Goal: Register for event/course

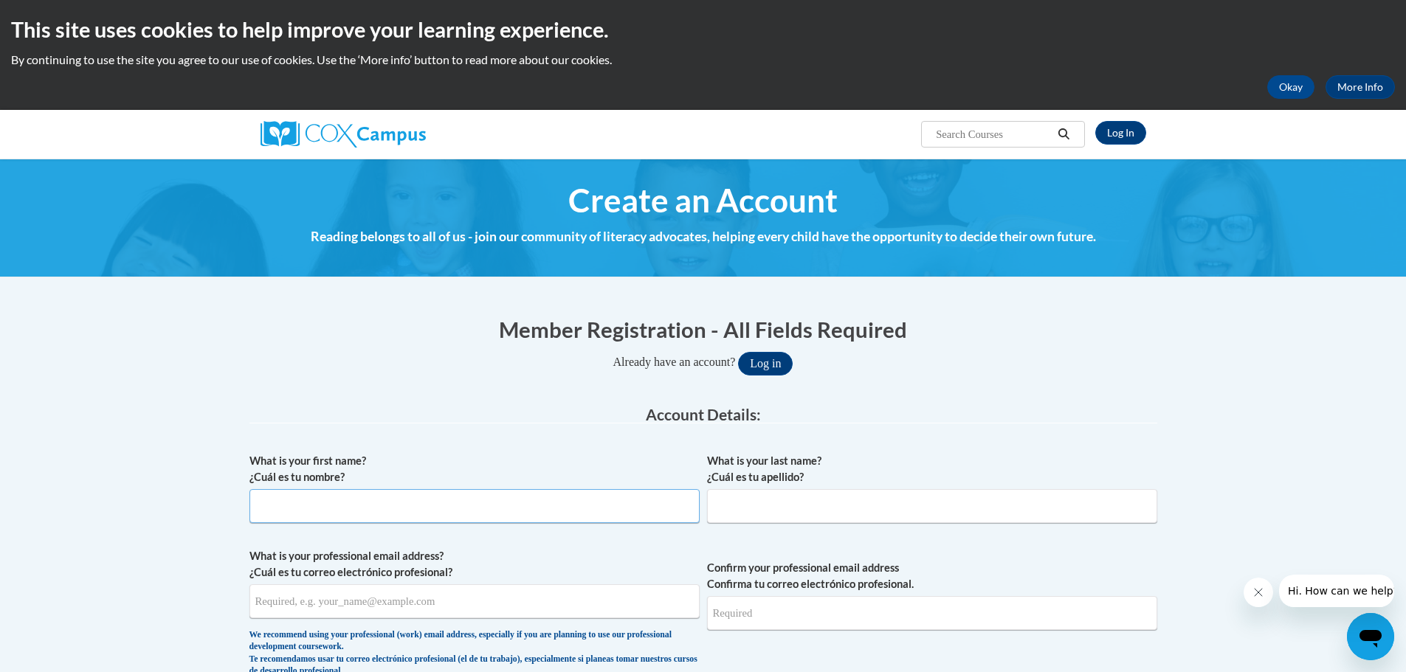
click at [514, 504] on input "What is your first name? ¿Cuál es tu nombre?" at bounding box center [474, 506] width 450 height 34
type input "Bonnie"
type input "Anderson"
type input "bonnie.anderson@rusd.org"
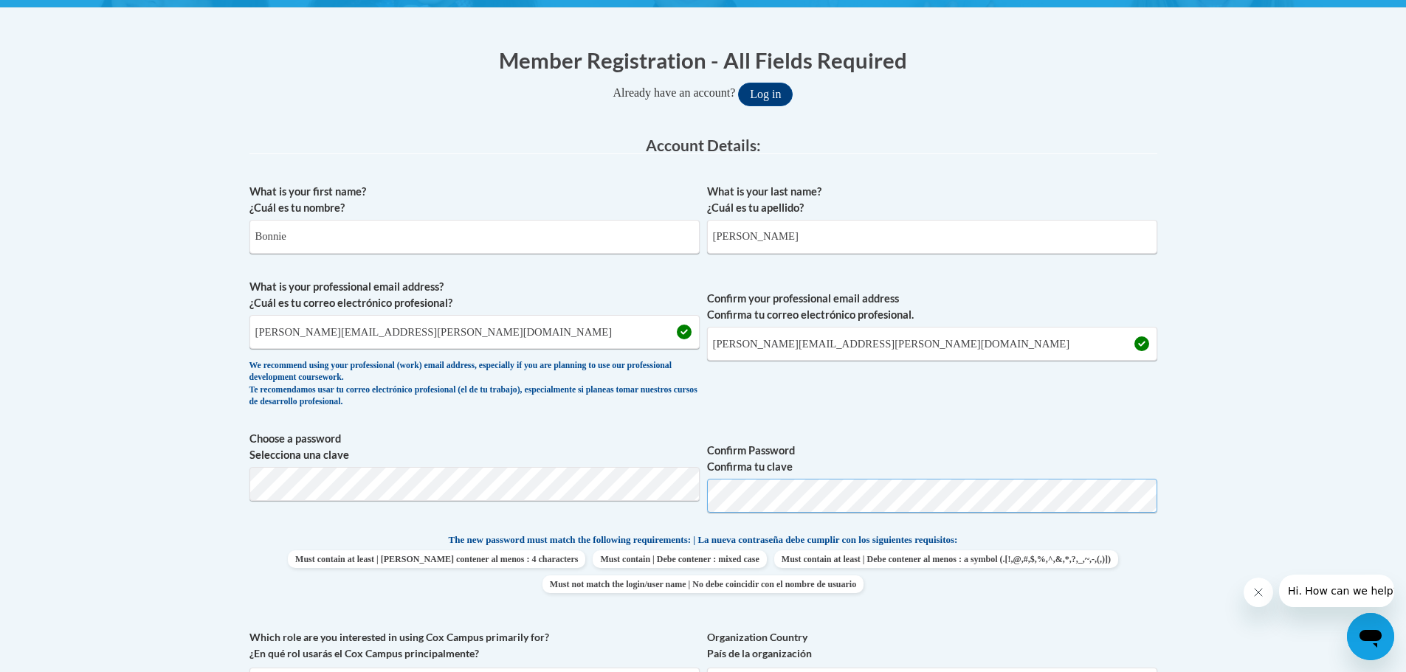
scroll to position [295, 0]
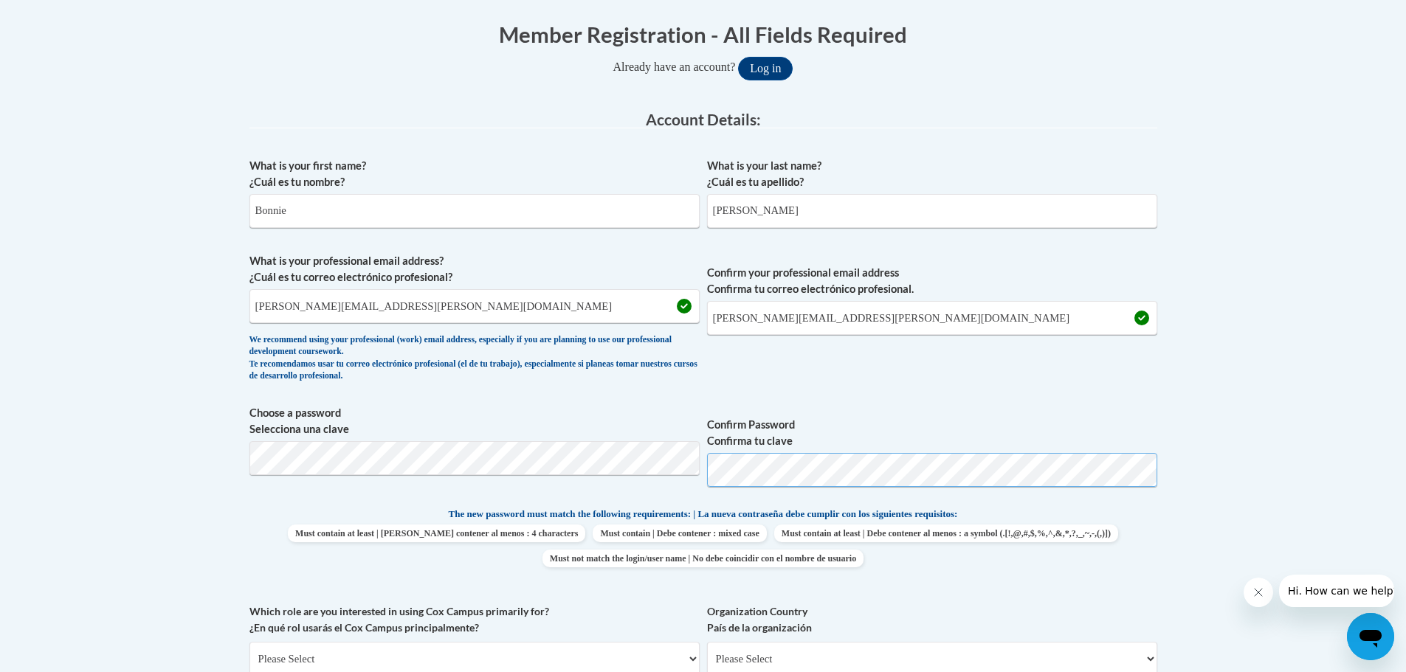
click at [666, 475] on span "Choose a password Selecciona una clave Confirm Password Confirma tu clave" at bounding box center [703, 452] width 908 height 94
click at [738, 57] on button "Log in" at bounding box center [765, 69] width 55 height 24
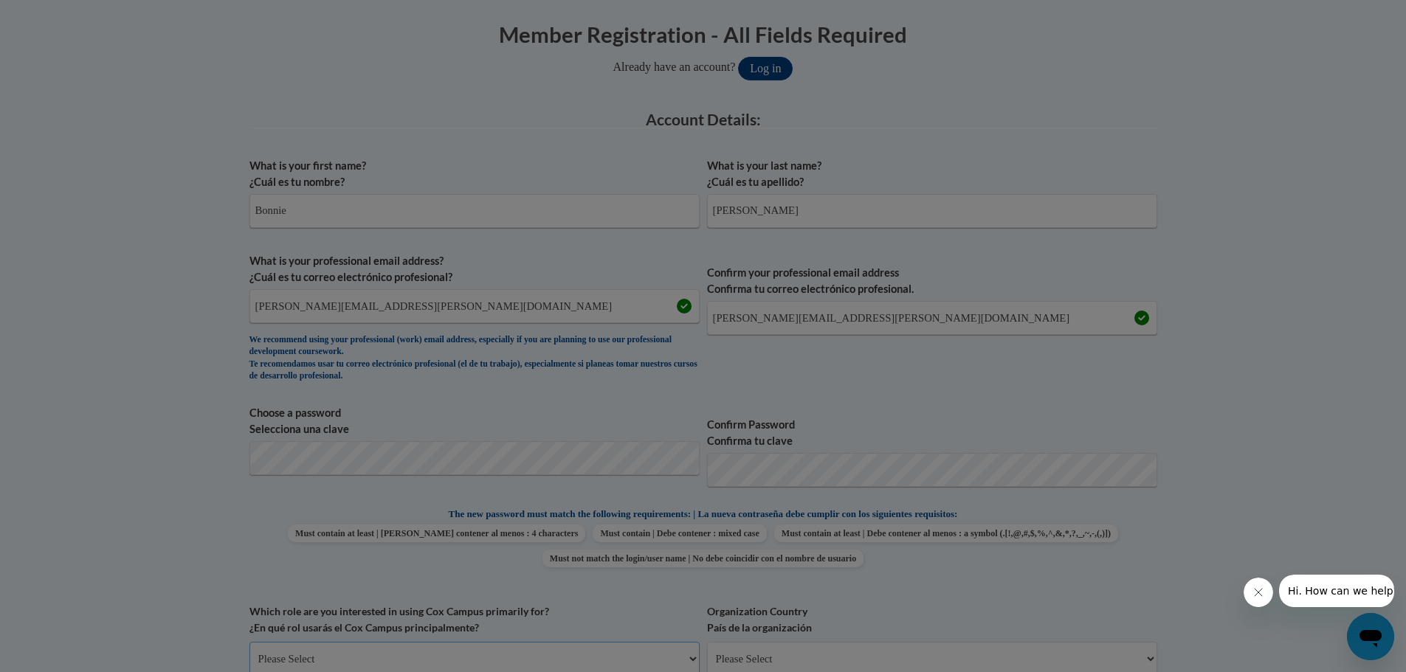
scroll to position [299, 0]
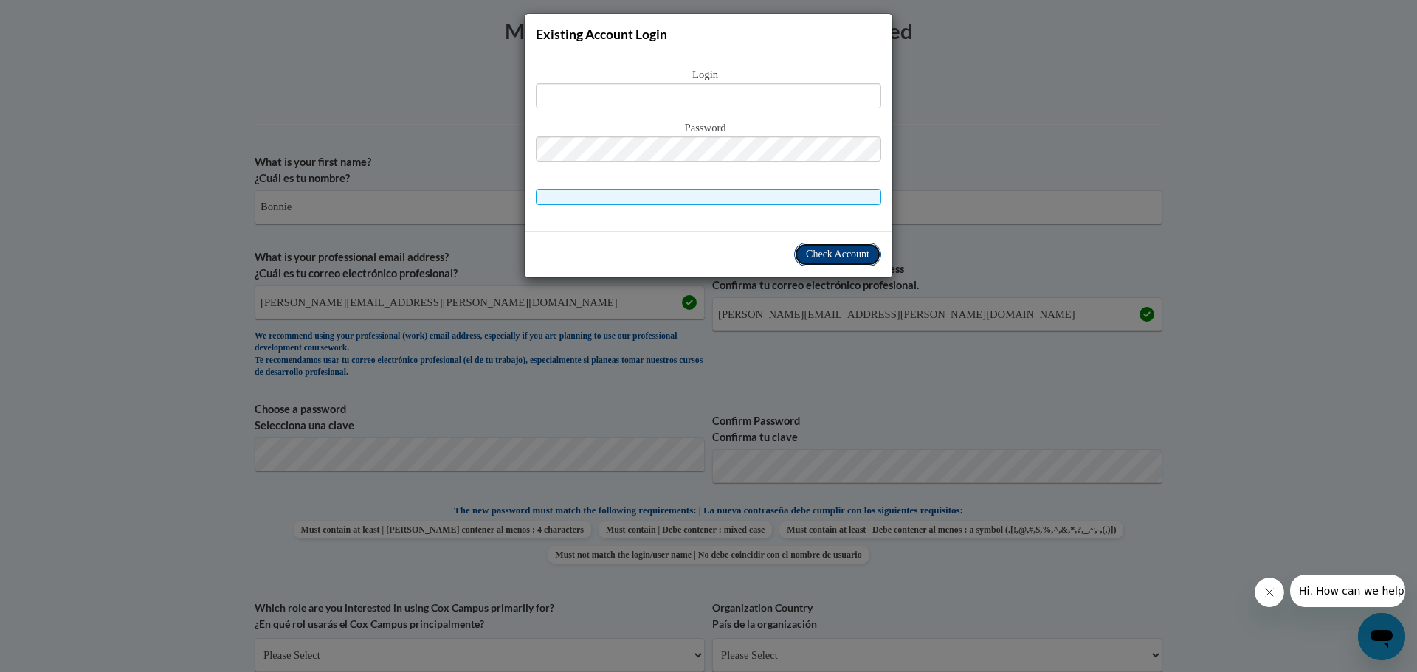
click at [835, 256] on span "Check Account" at bounding box center [837, 254] width 63 height 11
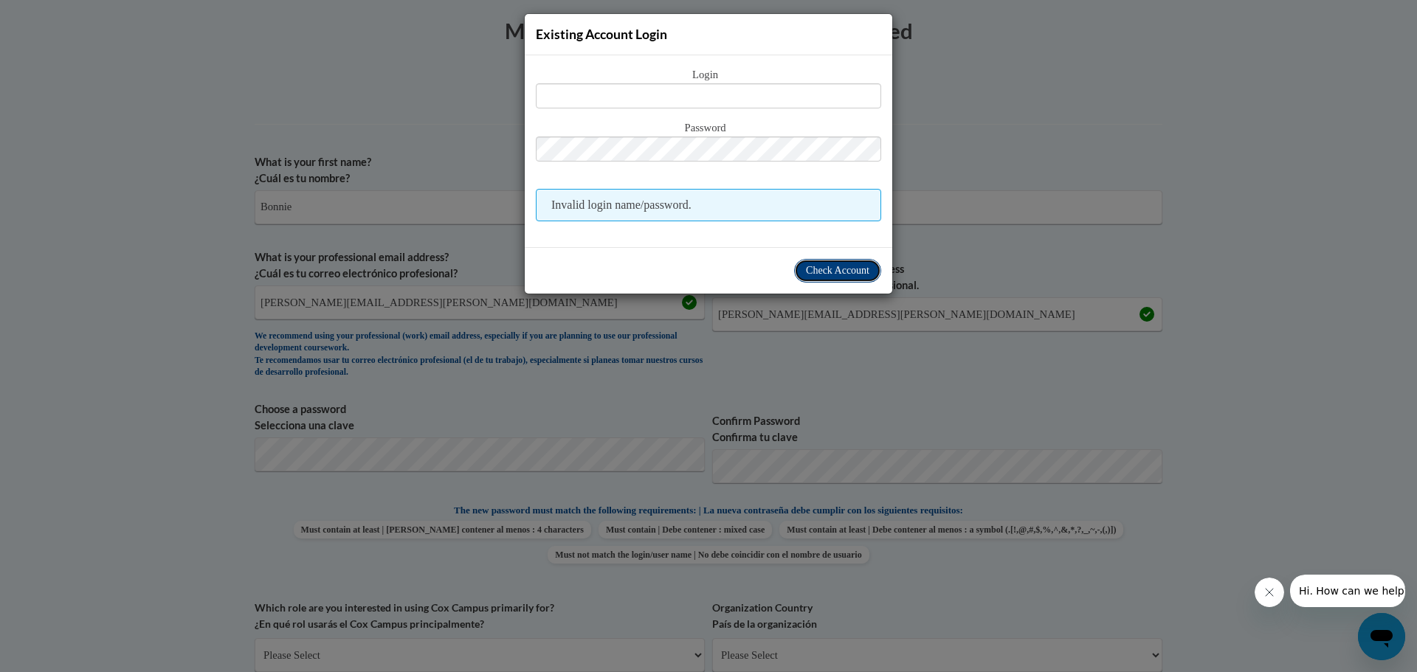
click at [847, 272] on span "Check Account" at bounding box center [837, 270] width 63 height 11
click at [870, 353] on div "Existing Account Login Login Password Invalid login name/password. Check Account" at bounding box center [708, 336] width 1417 height 672
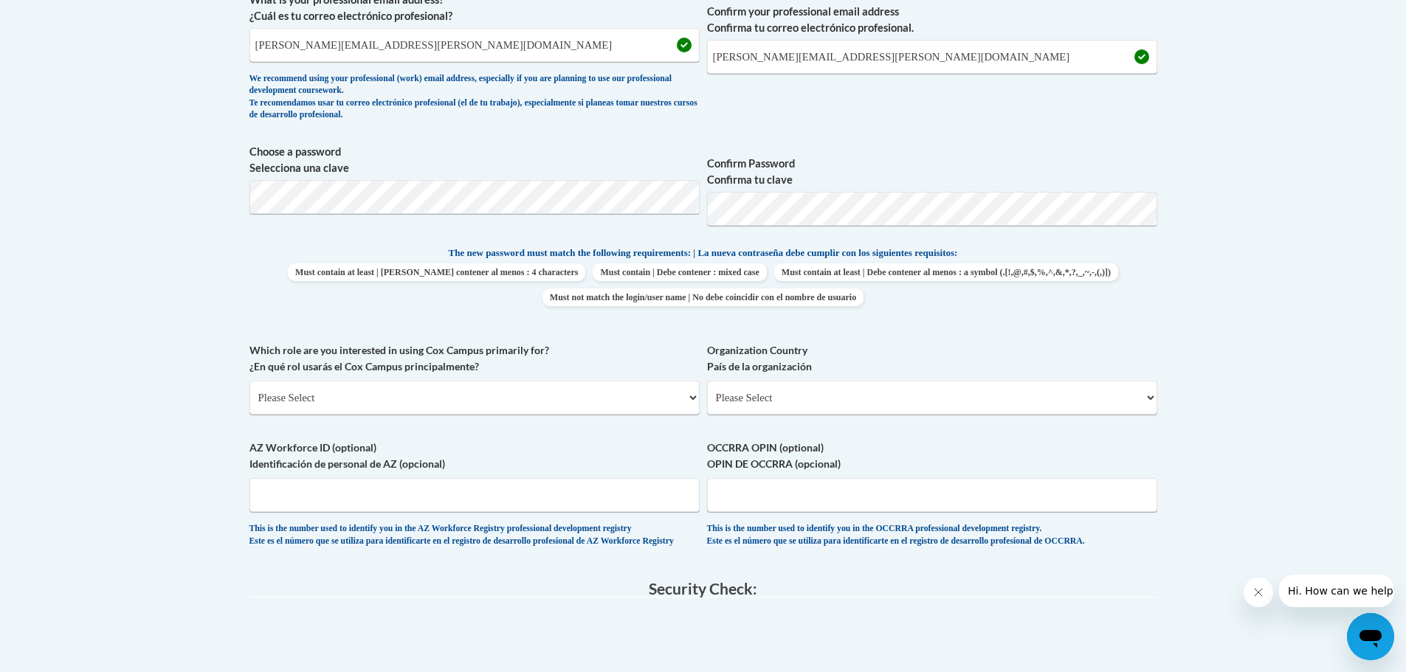
scroll to position [594, 0]
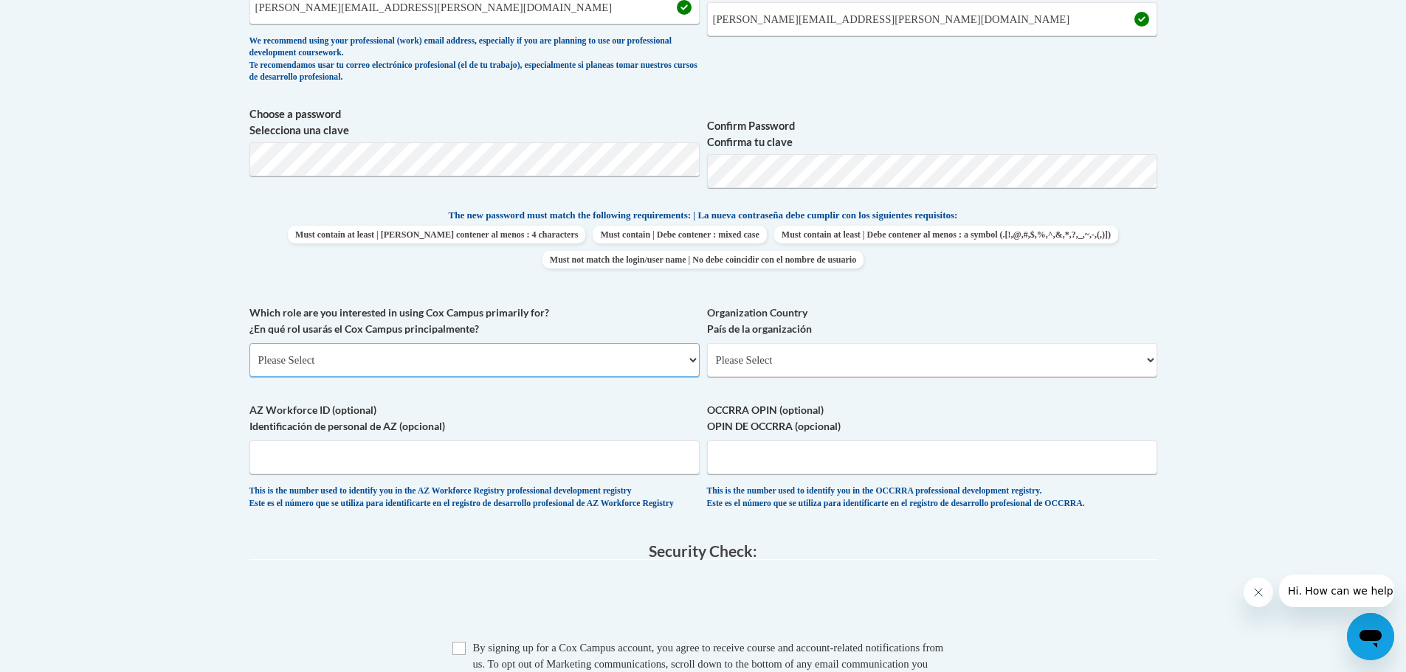
click at [683, 364] on select "Please Select College/University | Colegio/Universidad Community/Nonprofit Part…" at bounding box center [474, 360] width 450 height 34
select select "fbf2d438-af2f-41f8-98f1-81c410e29de3"
click at [249, 343] on select "Please Select College/University | Colegio/Universidad Community/Nonprofit Part…" at bounding box center [474, 360] width 450 height 34
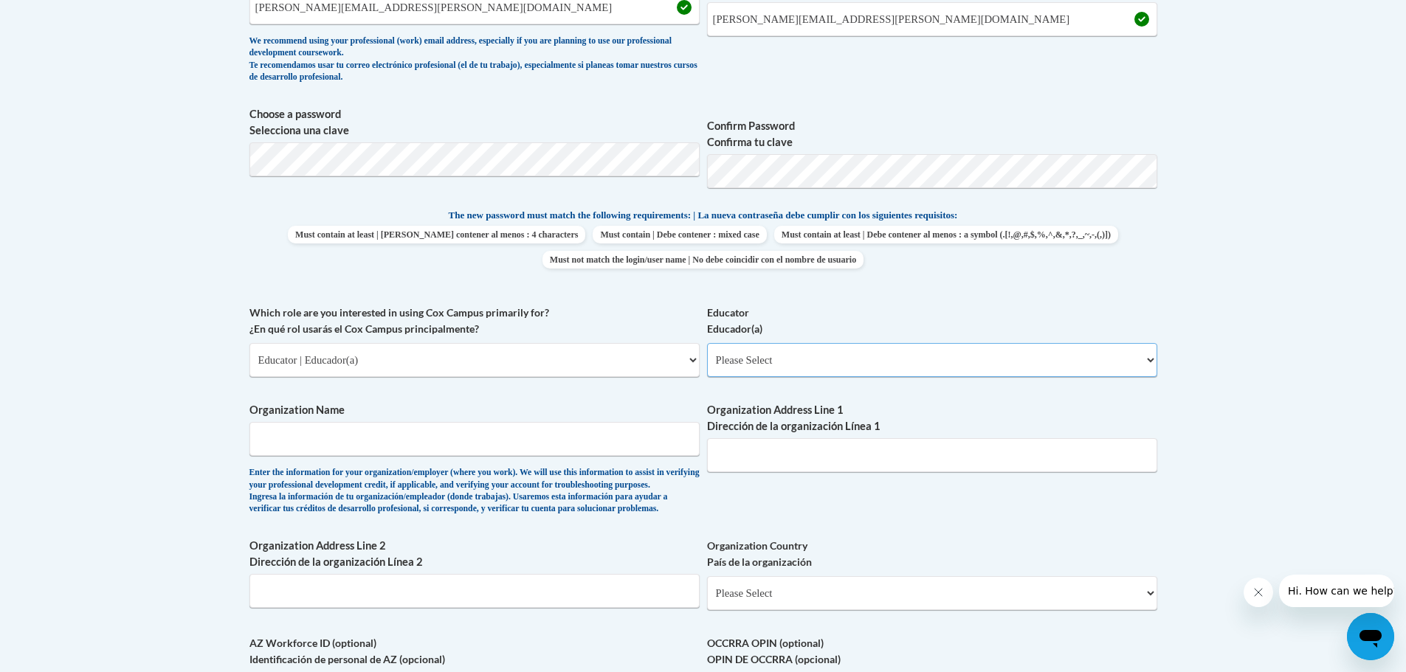
click at [866, 352] on select "Please Select Early Learning/Daycare Teacher/Family Home Care Provider | Maestr…" at bounding box center [932, 360] width 450 height 34
select select "8e40623d-54d0-45cd-9f92-5df65cd3f8cf"
click at [707, 343] on select "Please Select Early Learning/Daycare Teacher/Family Home Care Provider | Maestr…" at bounding box center [932, 360] width 450 height 34
click at [601, 444] on input "Organization Name" at bounding box center [474, 439] width 450 height 34
type input "Racine Unified School District"
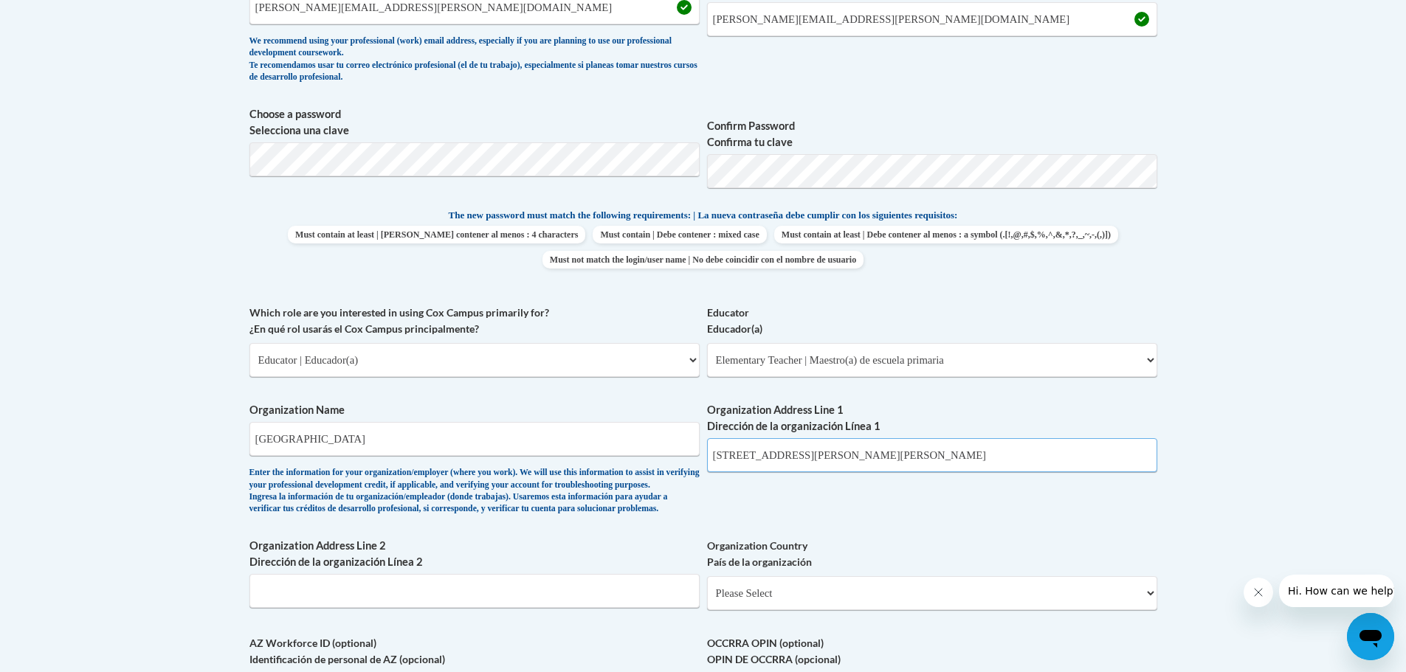
click at [938, 459] on input "930 Dr. Martin Luther King Dr" at bounding box center [932, 455] width 450 height 34
drag, startPoint x: 938, startPoint y: 453, endPoint x: 646, endPoint y: 471, distance: 292.0
click at [646, 471] on div "What is your first name? ¿Cuál es tu nombre? Bonnie What is your last name? ¿Cu…" at bounding box center [703, 305] width 908 height 906
type input "2700 Yout St"
click at [524, 599] on input "Organization Address Line 2 Dirección de la organización Línea 2" at bounding box center [474, 591] width 450 height 34
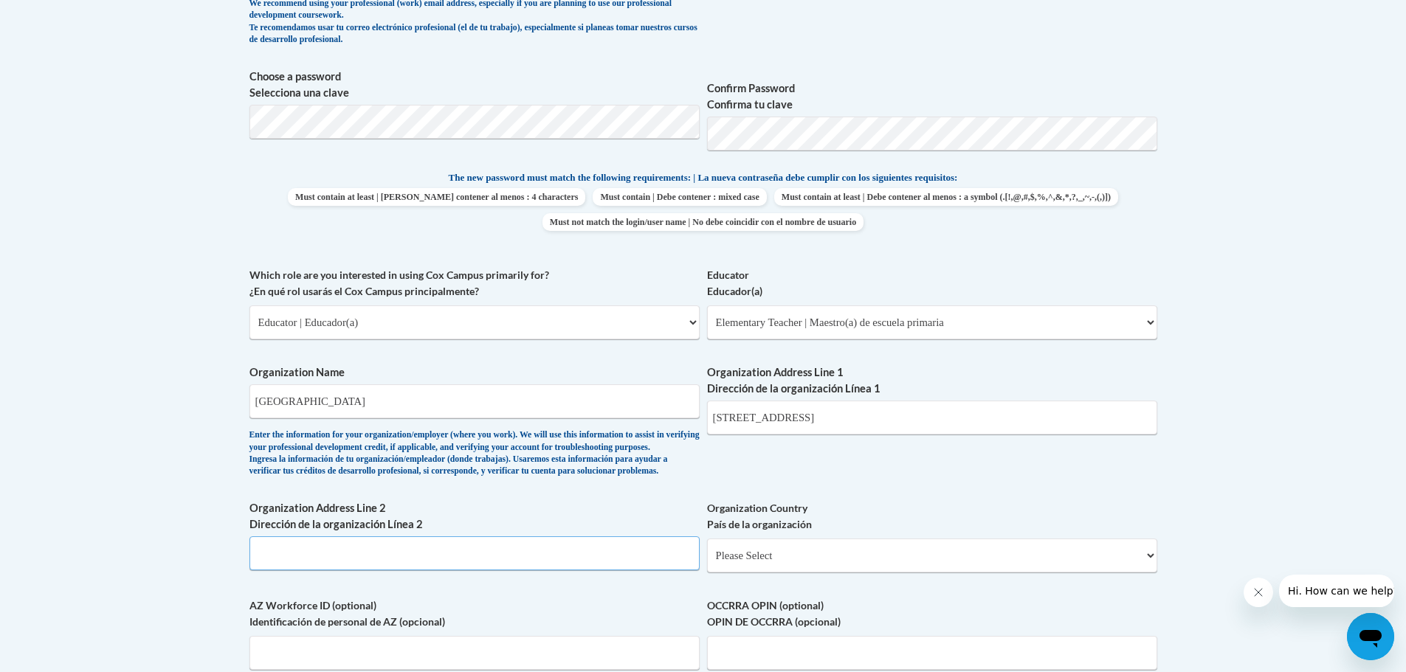
scroll to position [668, 0]
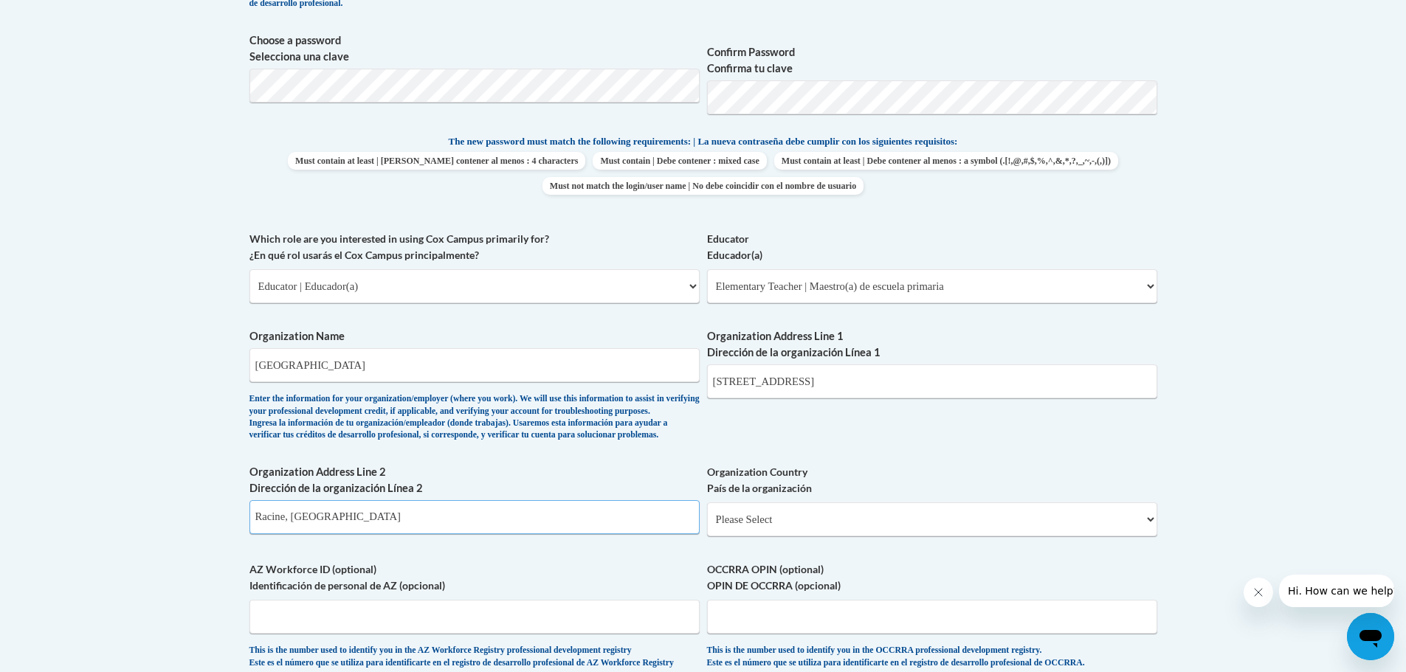
type input "Racine, WI"
click at [995, 537] on select "Please Select United States | Estados Unidos Outside of the United States | Fue…" at bounding box center [932, 520] width 450 height 34
select select "ad49bcad-a171-4b2e-b99c-48b446064914"
click at [707, 526] on select "Please Select United States | Estados Unidos Outside of the United States | Fue…" at bounding box center [932, 520] width 450 height 34
select select
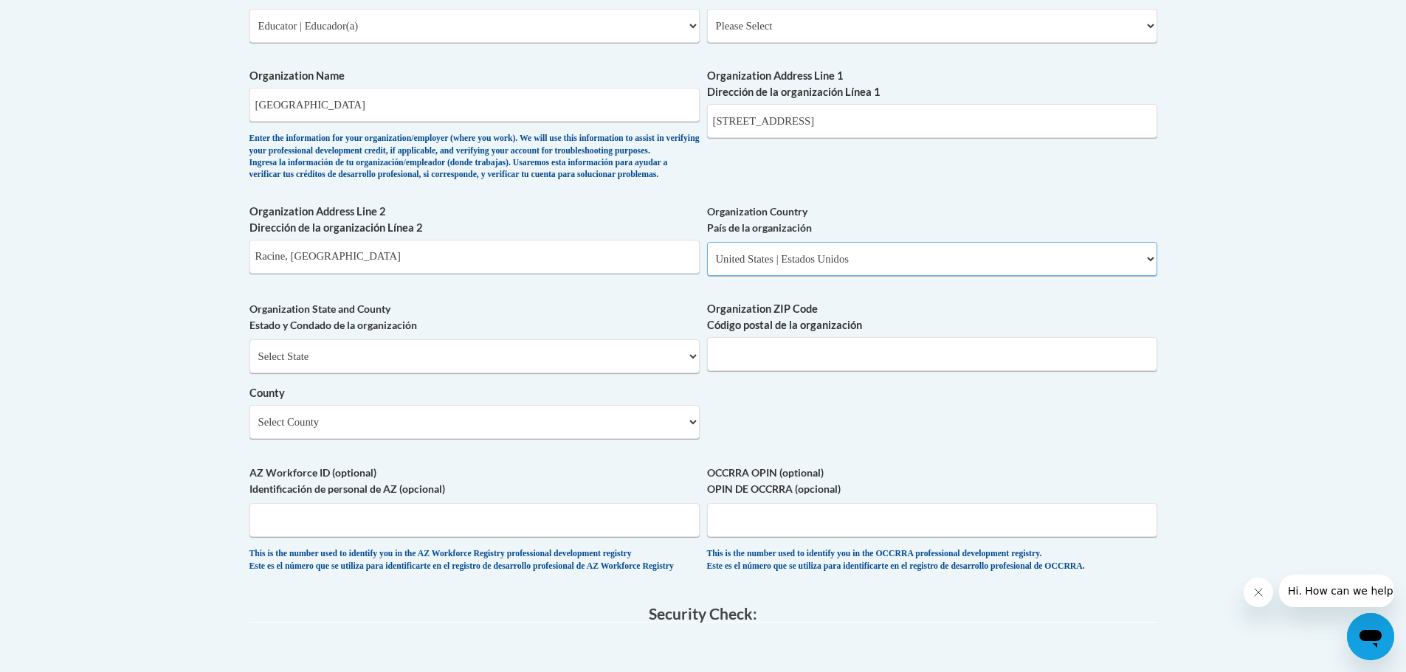
scroll to position [963, 0]
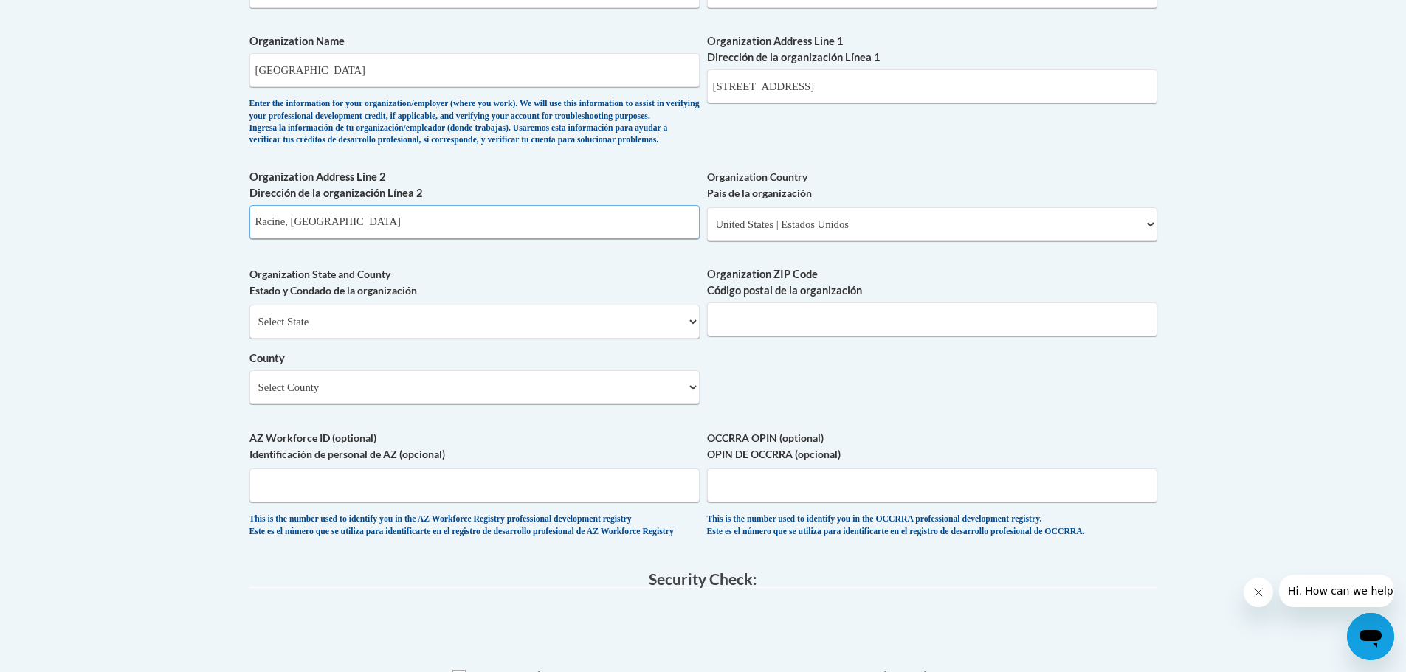
drag, startPoint x: 331, startPoint y: 238, endPoint x: 221, endPoint y: 215, distance: 111.7
click at [190, 230] on body "This site uses cookies to help improve your learning experience. By continuing …" at bounding box center [703, 136] width 1406 height 2198
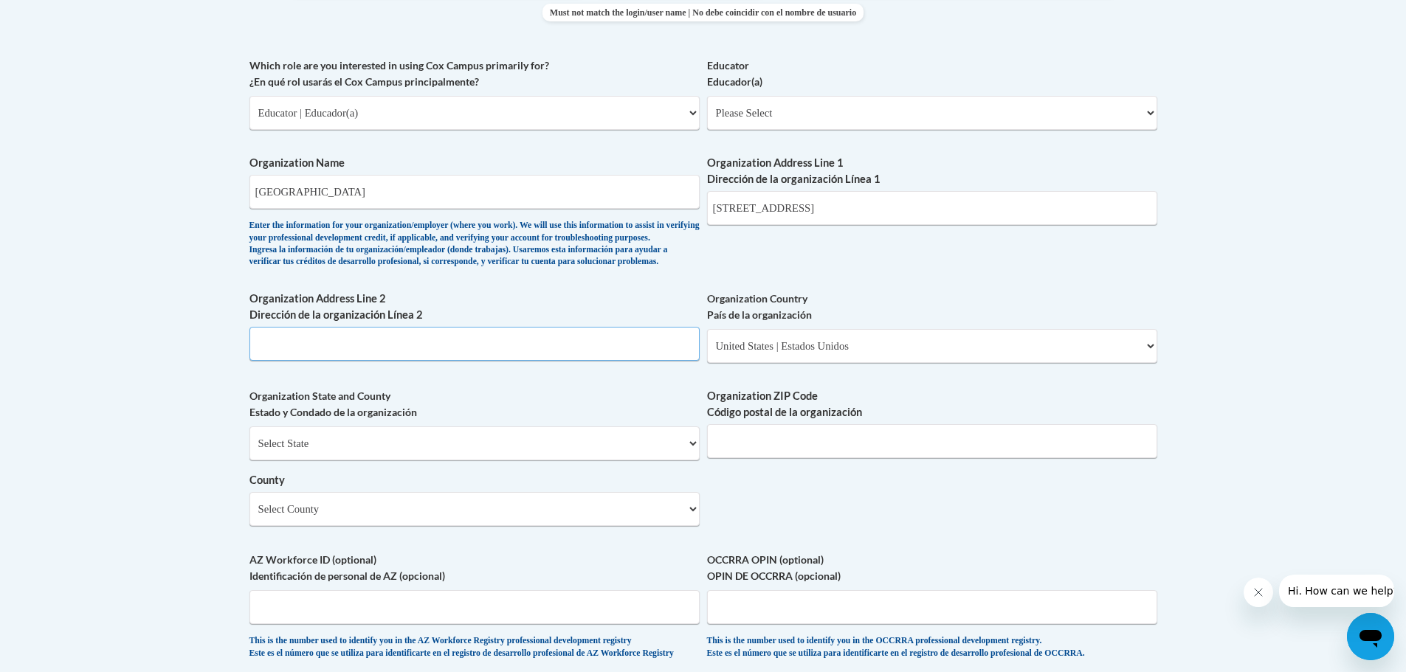
scroll to position [815, 0]
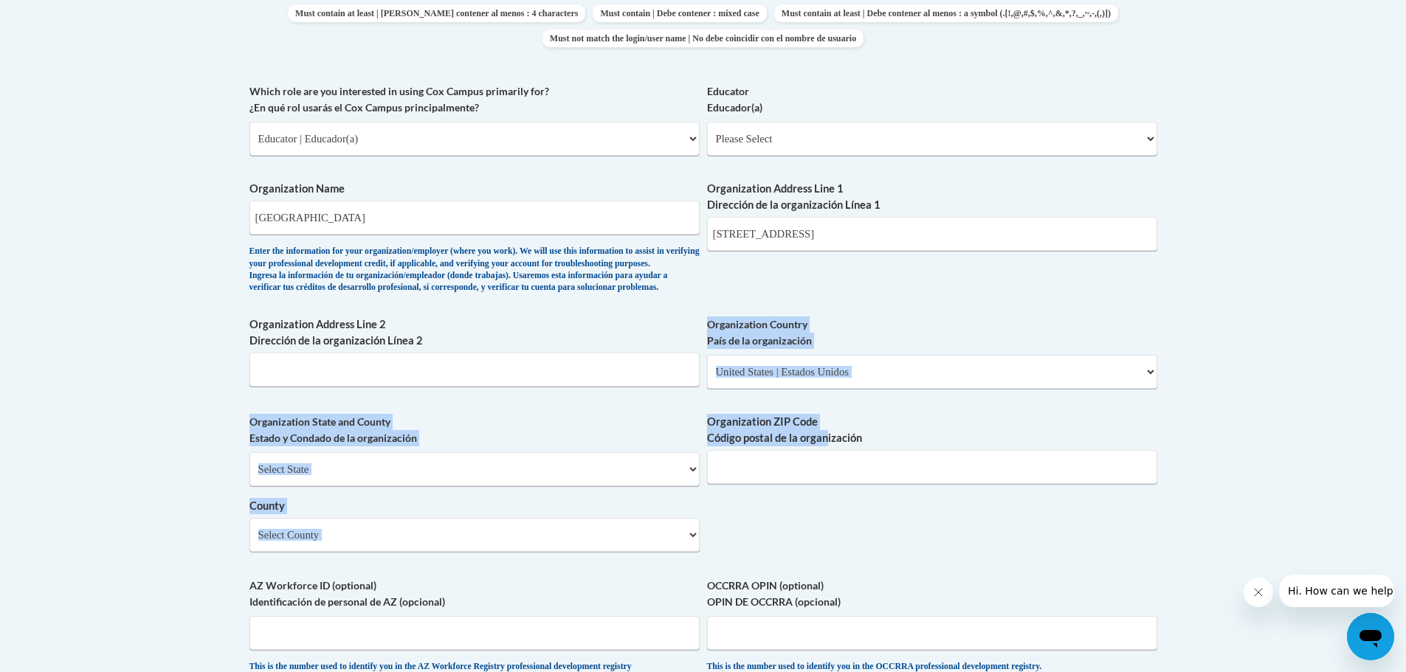
drag, startPoint x: 847, startPoint y: 334, endPoint x: 821, endPoint y: 480, distance: 148.5
click at [822, 472] on div "What is your first name? ¿Cuál es tu nombre? Bonnie What is your last name? ¿Cu…" at bounding box center [703, 165] width 908 height 1070
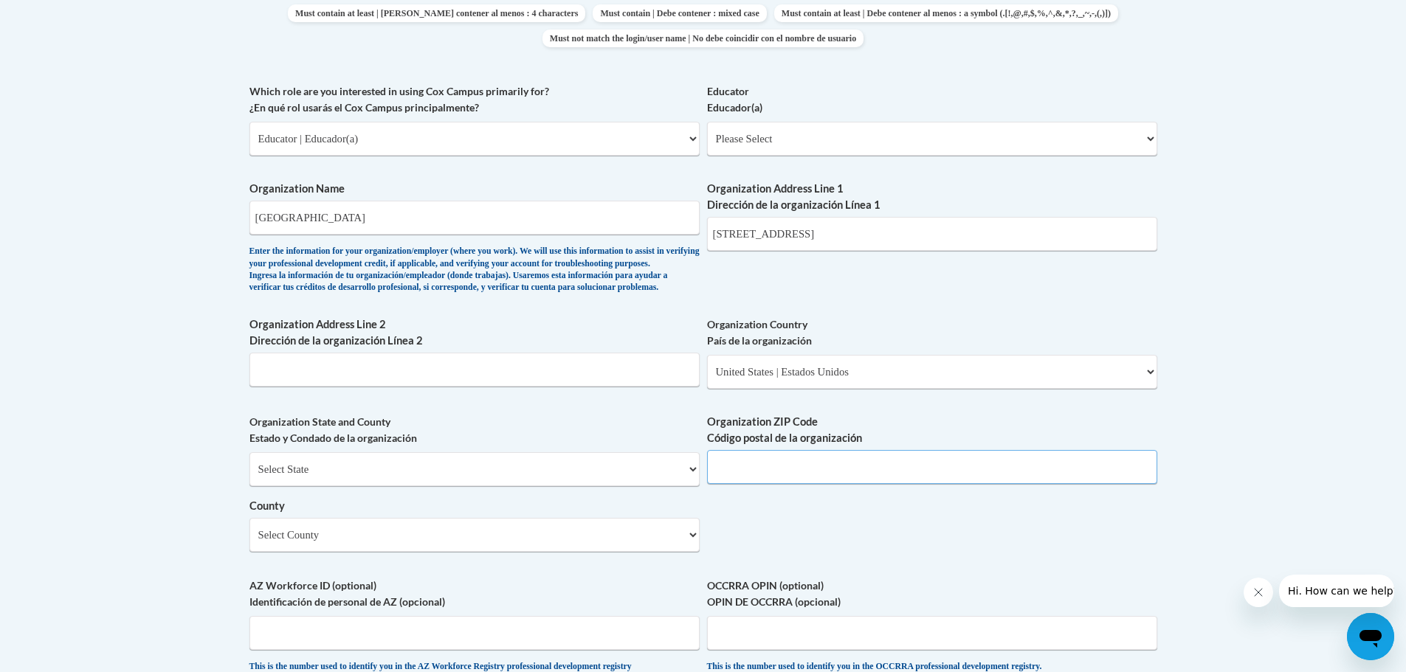
click at [819, 484] on input "Organization ZIP Code Código postal de la organización" at bounding box center [932, 467] width 450 height 34
type input "53404"
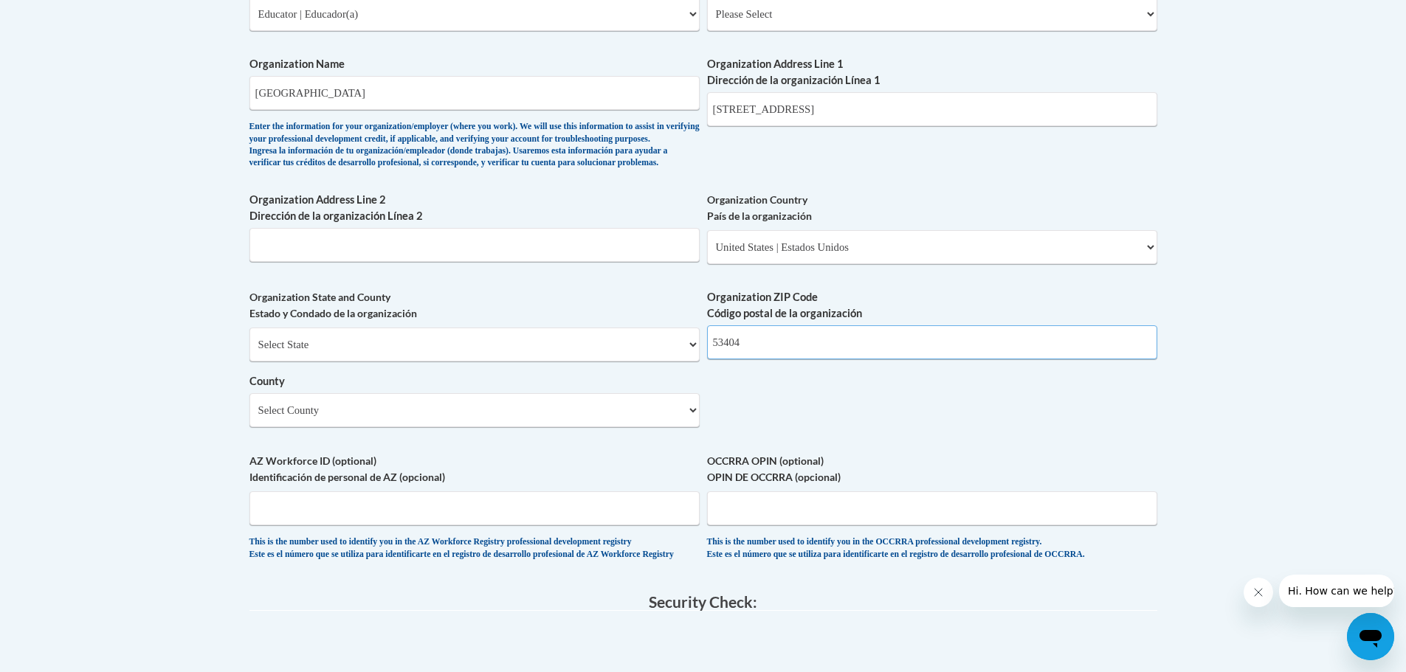
scroll to position [963, 0]
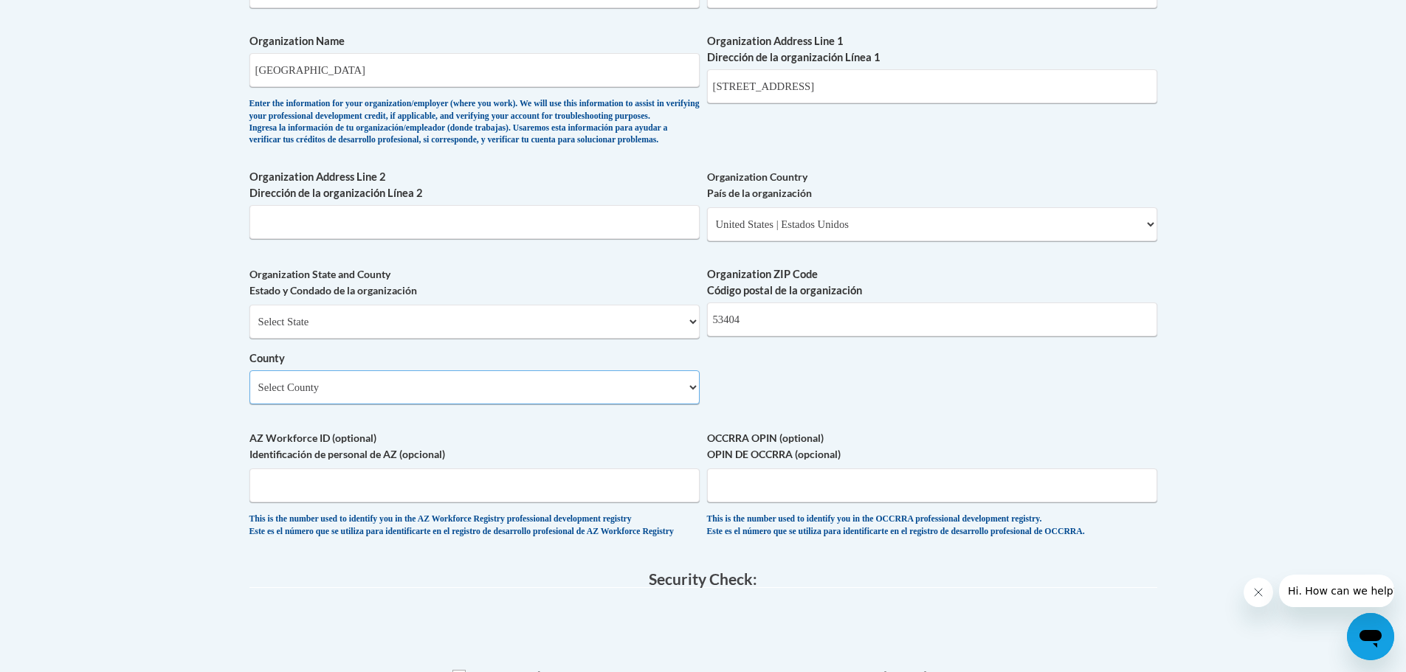
click at [675, 404] on select "Select County Adams Ashland Barron Bayfield Brown Buffalo Burnett Calumet Chipp…" at bounding box center [474, 387] width 450 height 34
select select "Racine"
click at [249, 395] on select "Select County Adams Ashland Barron Bayfield Brown Buffalo Burnett Calumet Chipp…" at bounding box center [474, 387] width 450 height 34
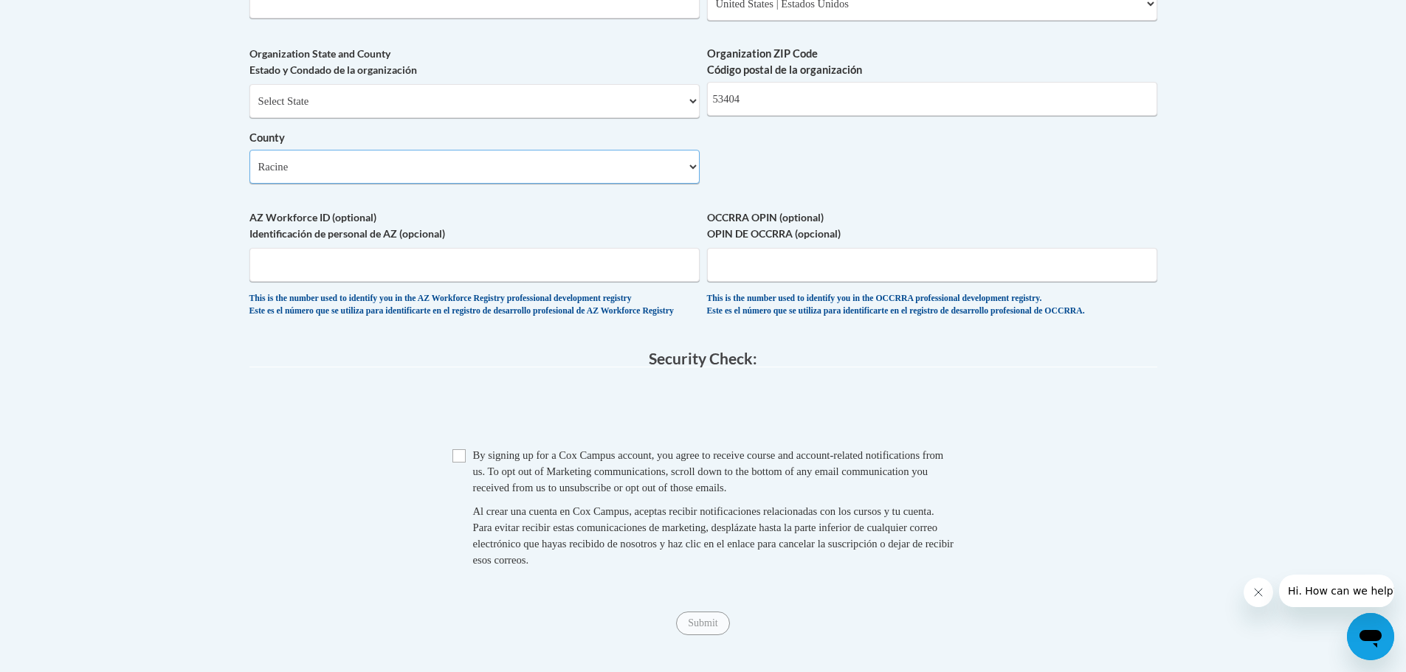
scroll to position [1184, 0]
click at [456, 462] on input "Checkbox" at bounding box center [458, 455] width 13 height 13
checkbox input "true"
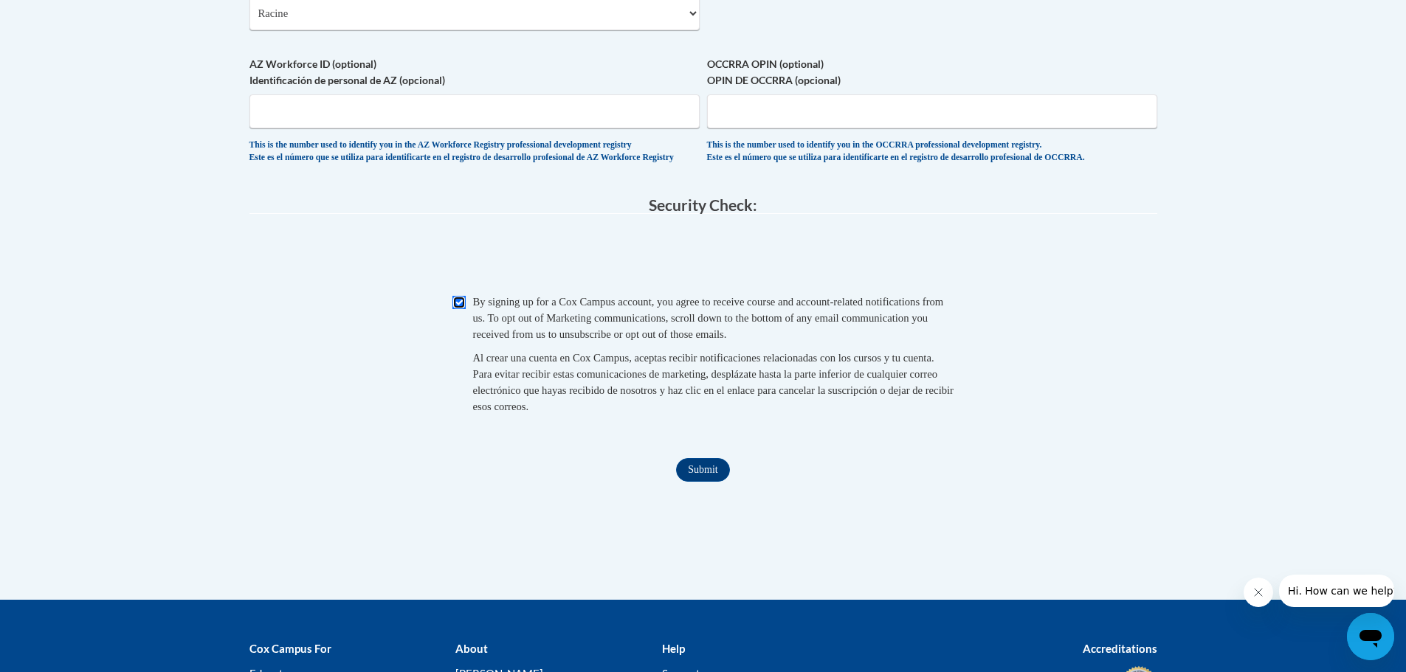
scroll to position [1406, 0]
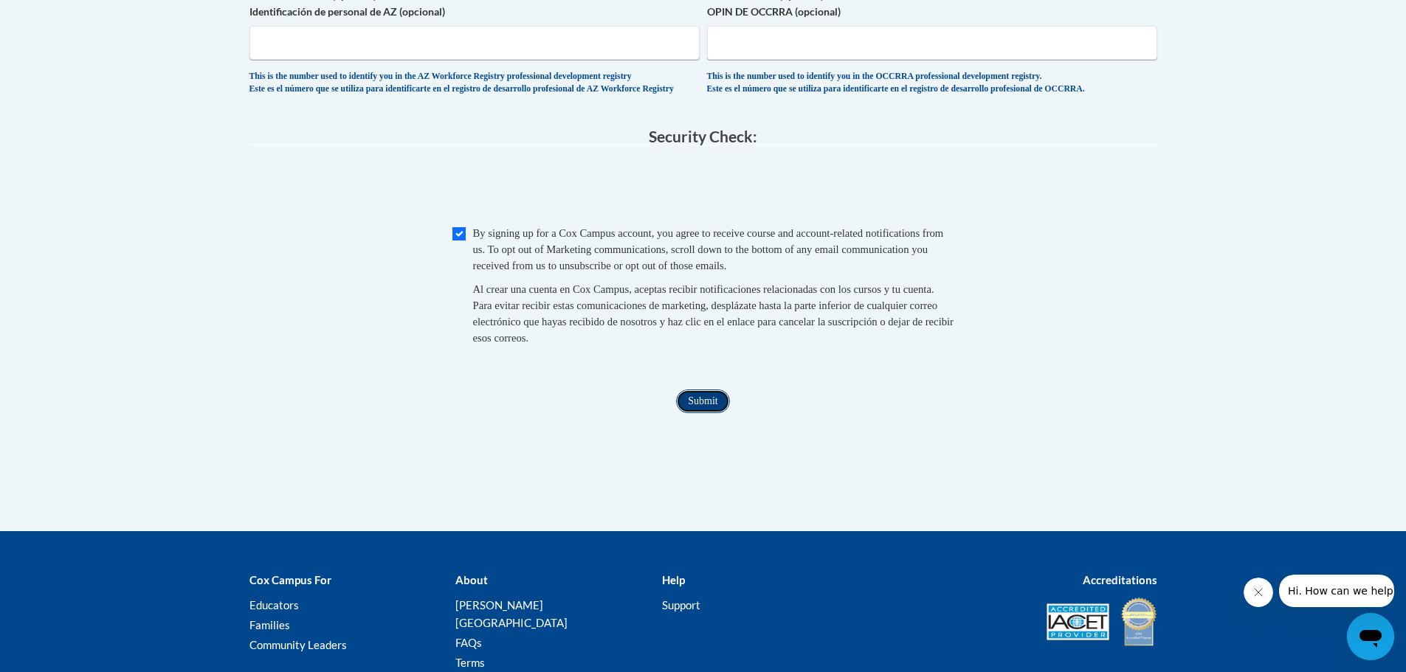
click at [704, 413] on input "Submit" at bounding box center [702, 402] width 53 height 24
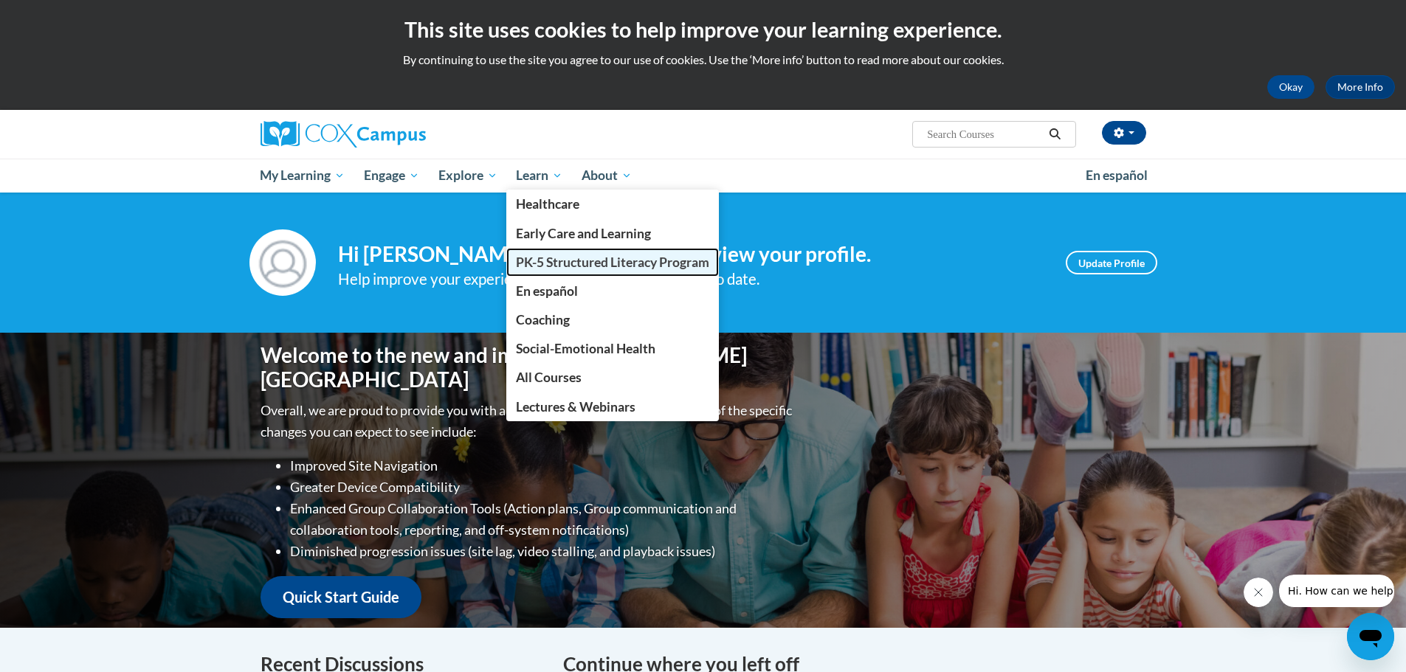
click at [556, 269] on span "PK-5 Structured Literacy Program" at bounding box center [612, 262] width 193 height 15
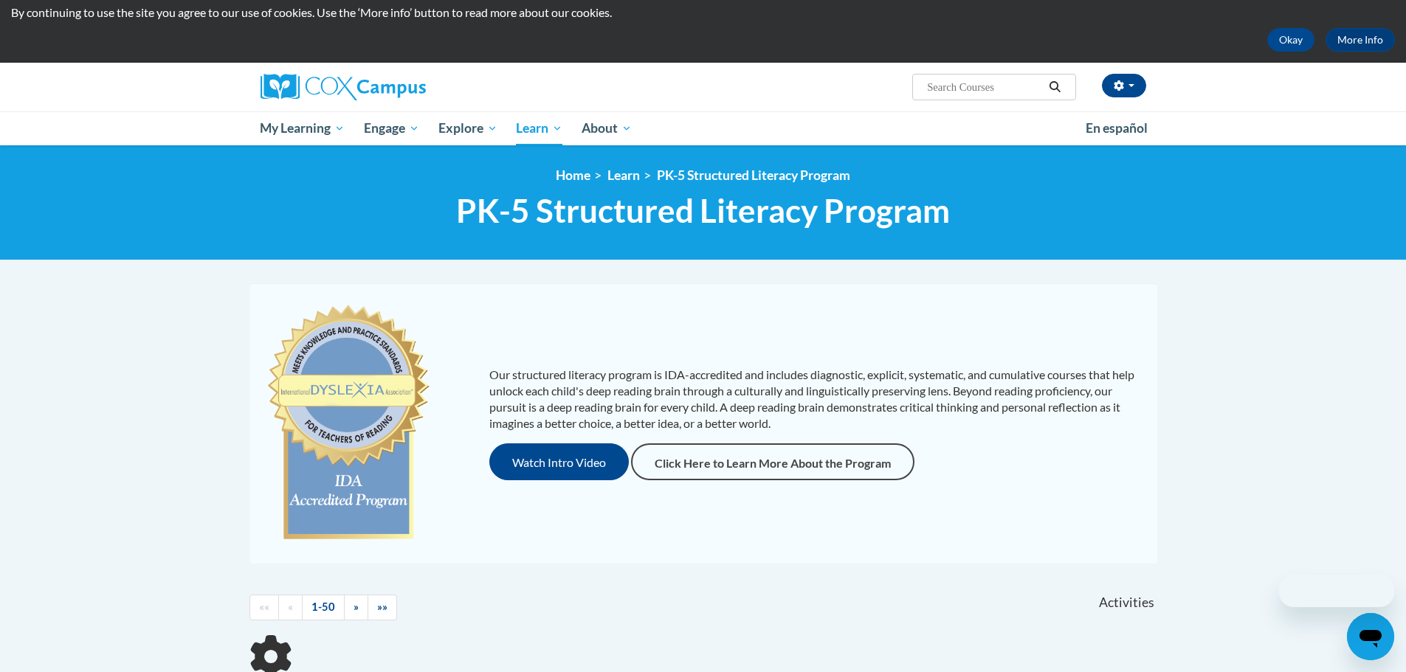
scroll to position [74, 0]
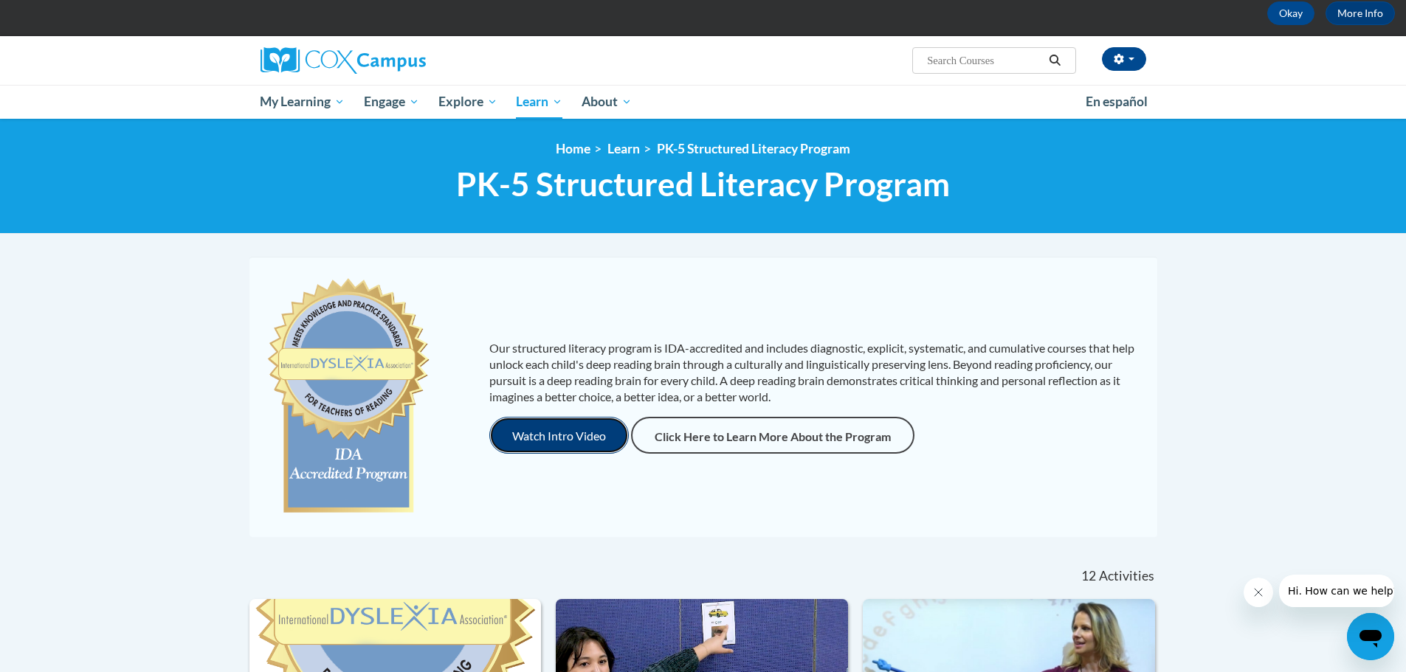
click at [562, 427] on button "Watch Intro Video" at bounding box center [558, 435] width 139 height 37
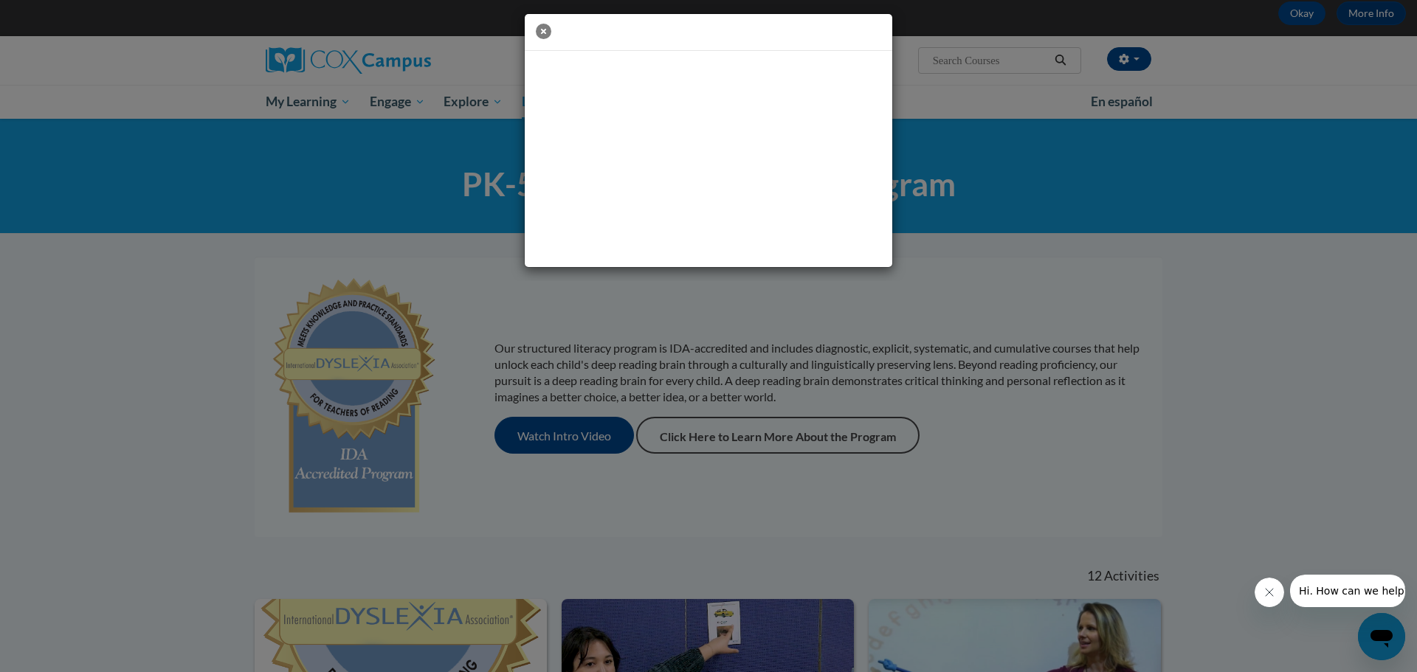
click at [544, 32] on icon "button" at bounding box center [543, 31] width 15 height 15
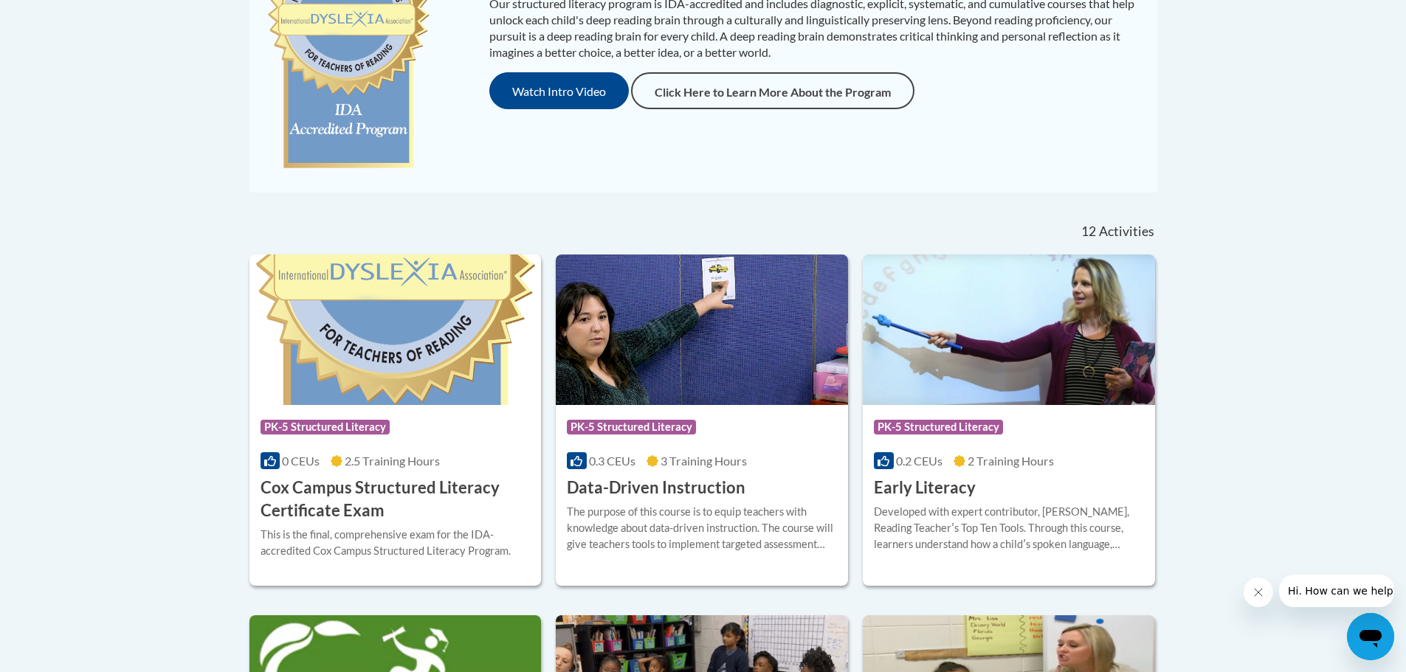
scroll to position [443, 0]
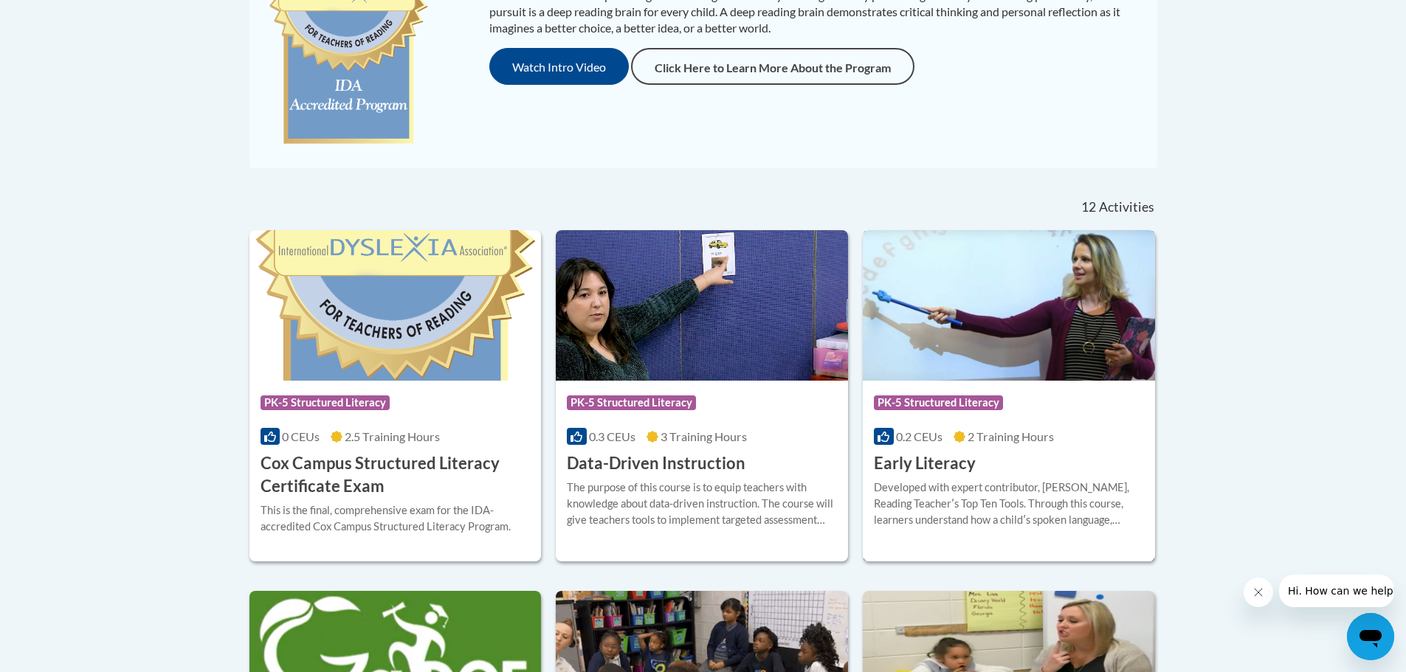
click at [943, 407] on span "PK-5 Structured Literacy" at bounding box center [938, 403] width 129 height 15
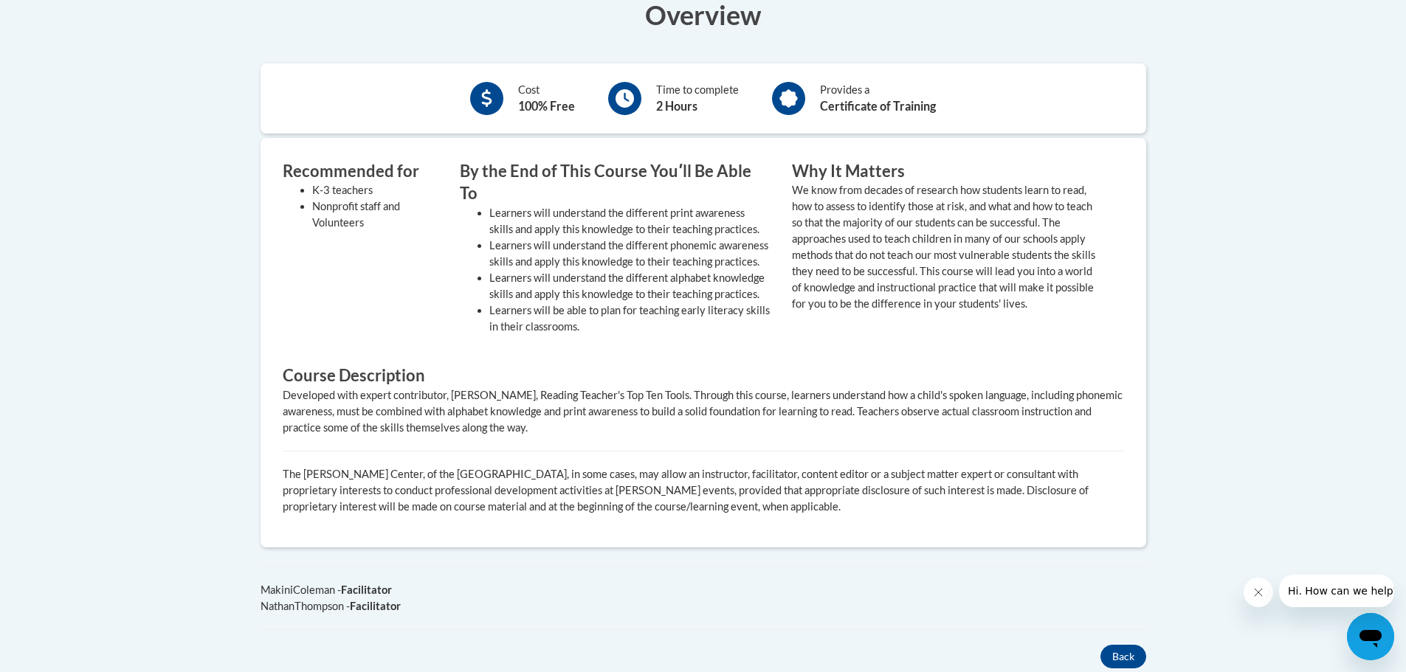
scroll to position [590, 0]
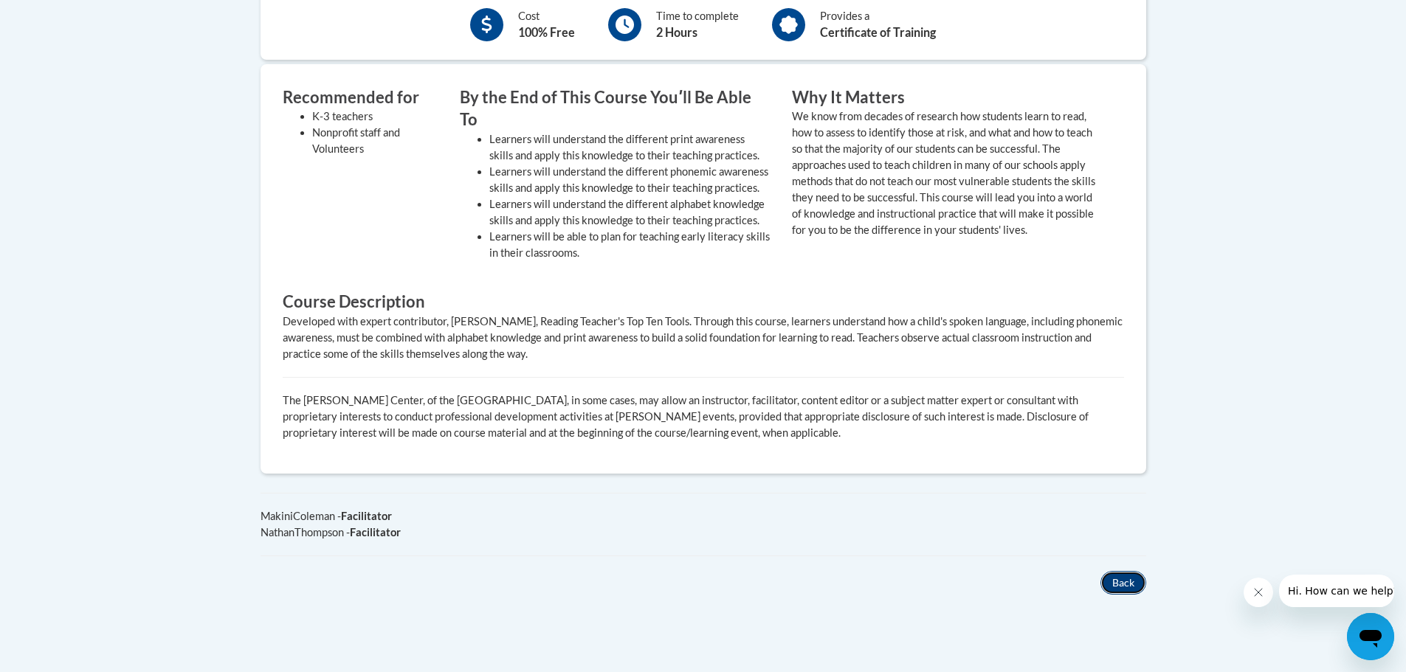
click at [1114, 571] on button "Back" at bounding box center [1123, 583] width 46 height 24
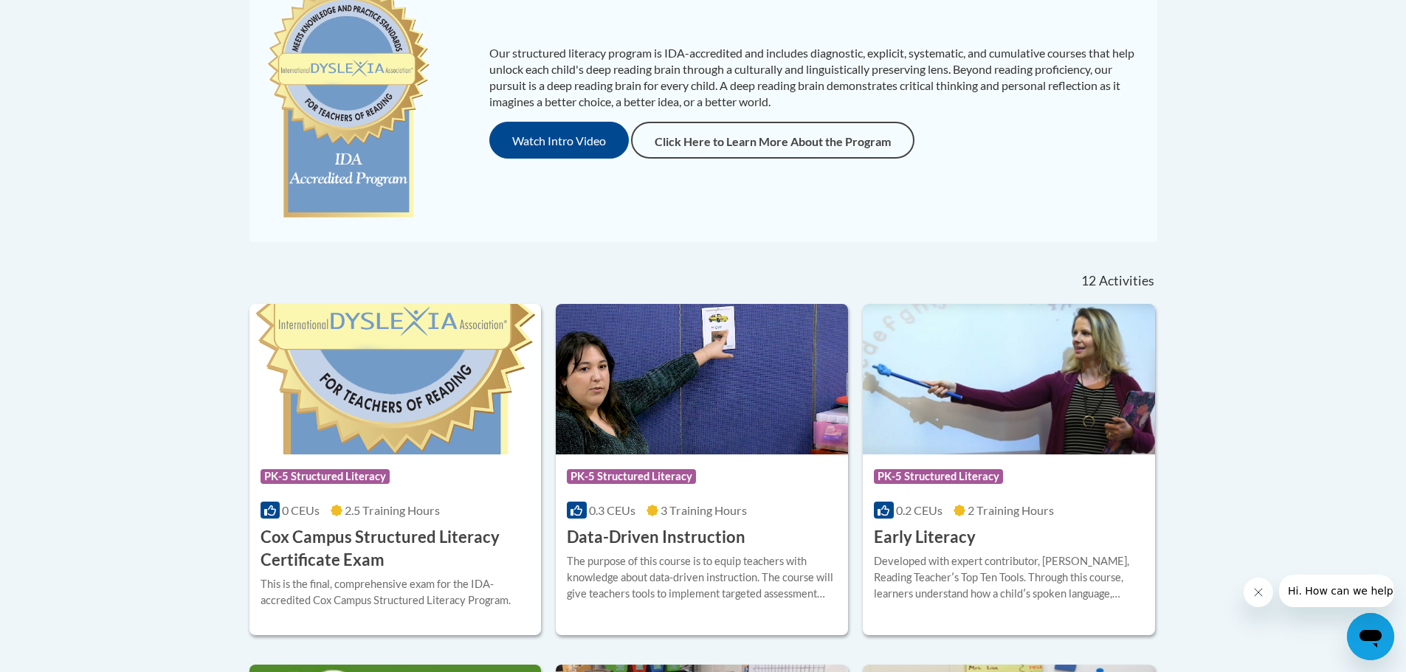
scroll to position [443, 0]
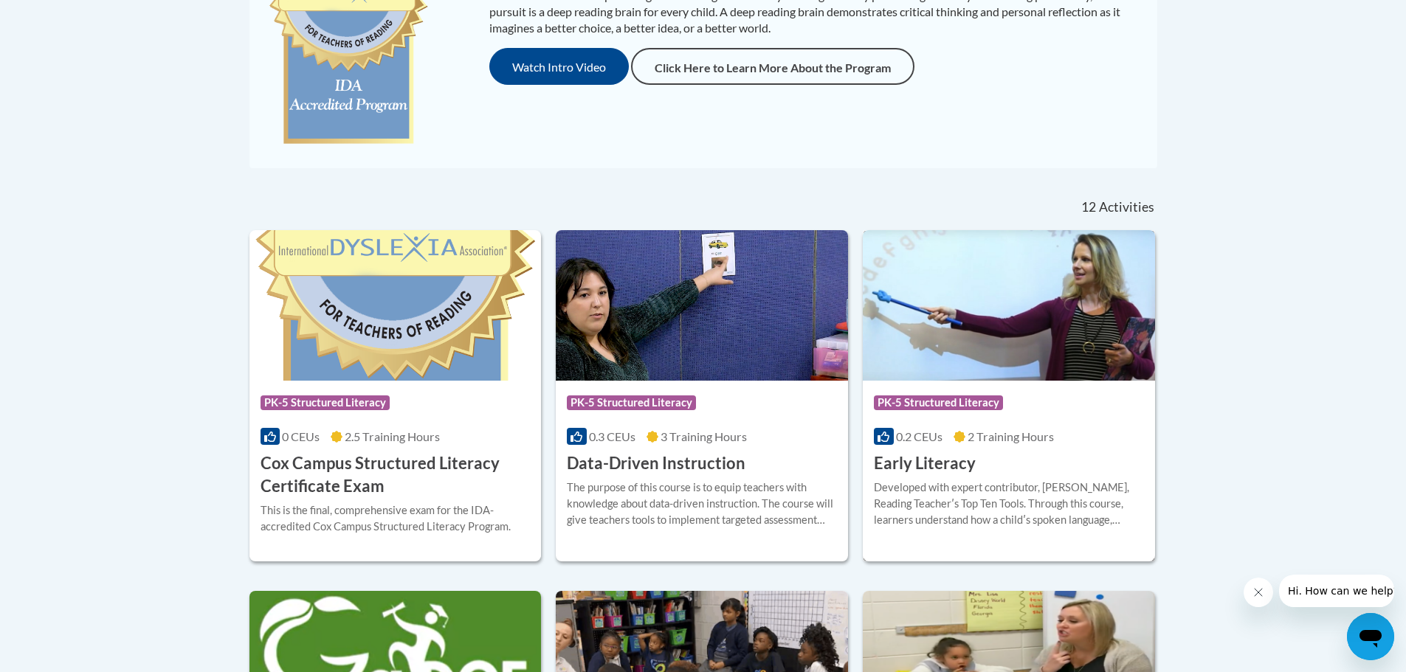
click at [954, 406] on span "PK-5 Structured Literacy" at bounding box center [938, 403] width 129 height 15
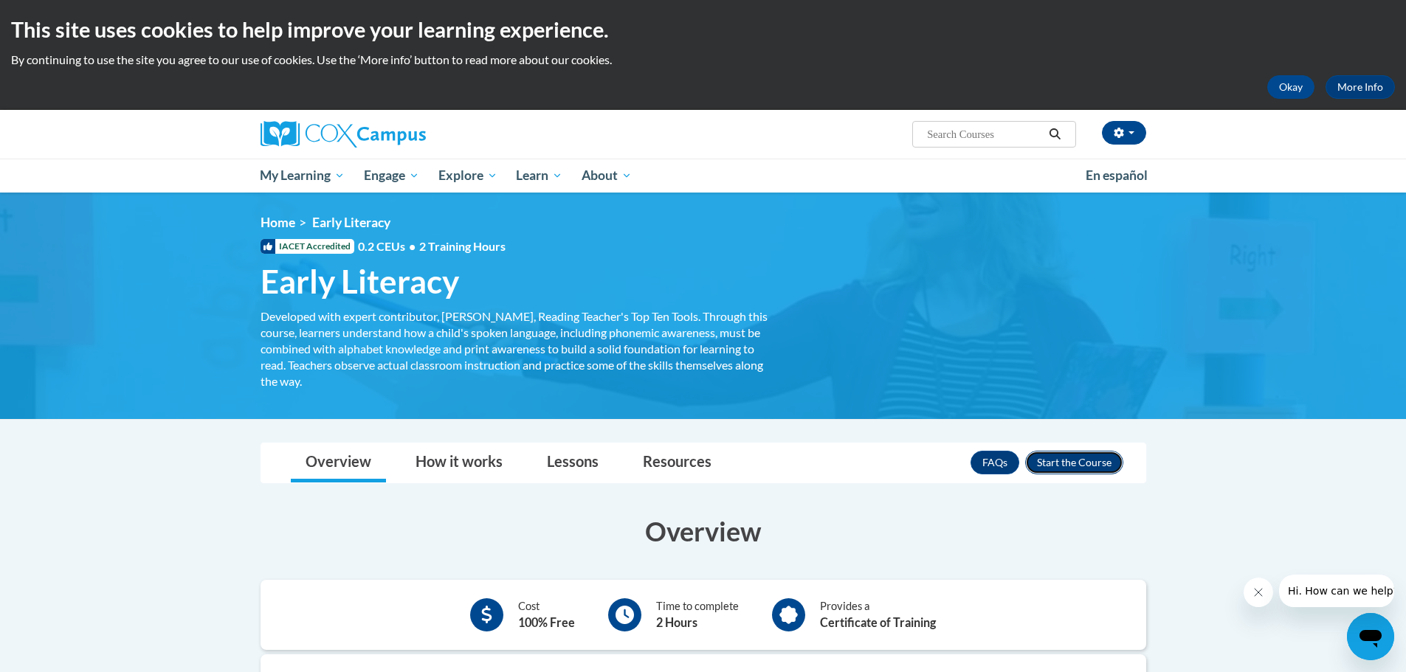
click at [1063, 461] on button "Enroll" at bounding box center [1074, 463] width 98 height 24
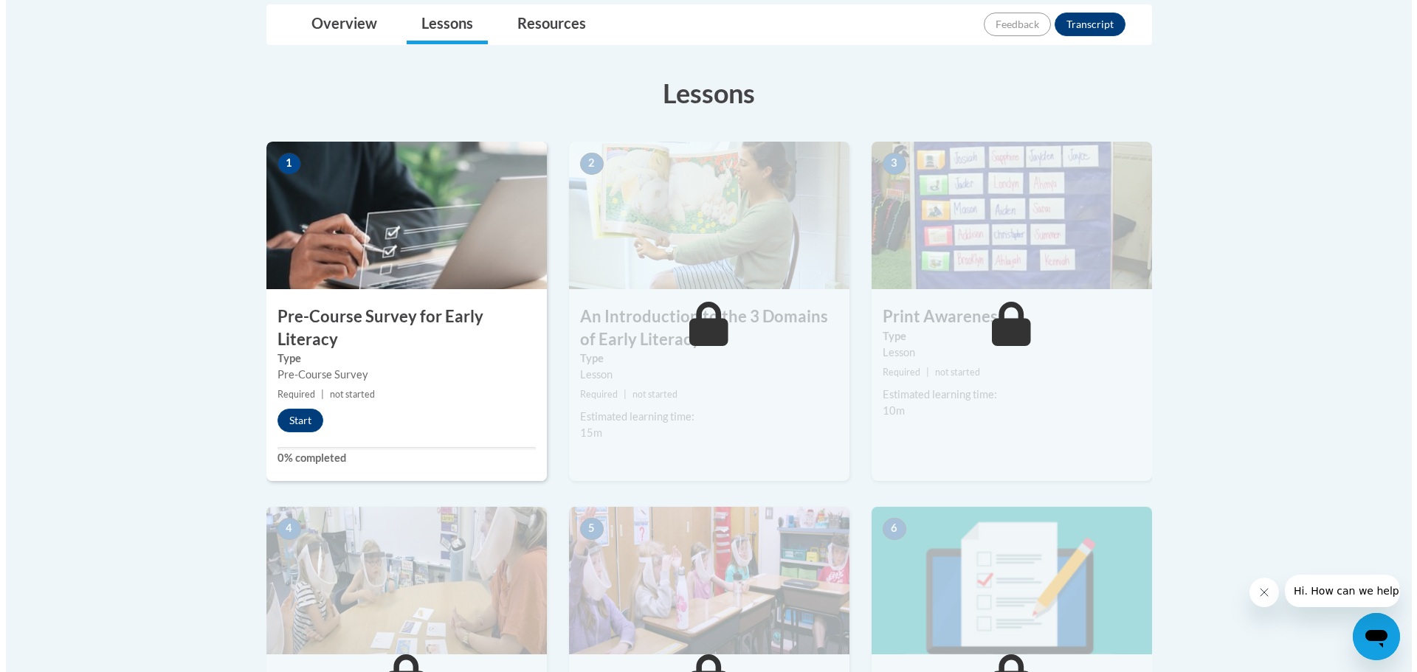
scroll to position [369, 0]
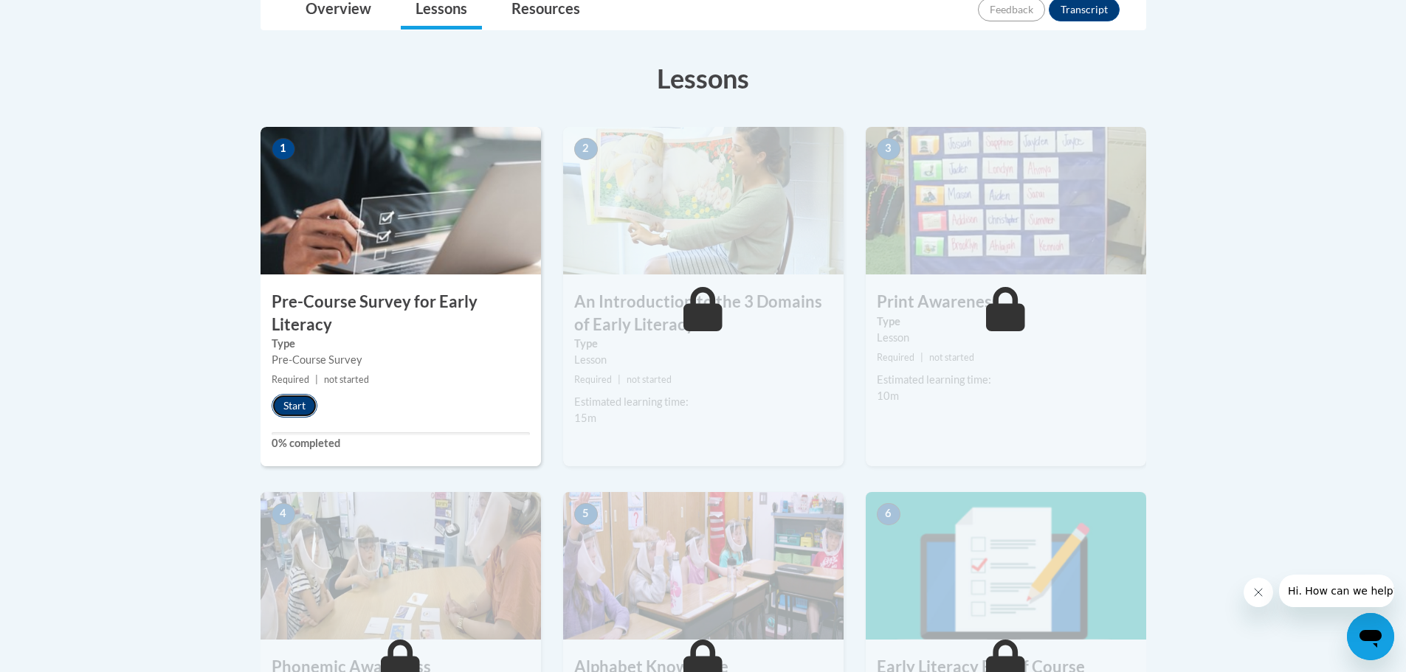
click at [291, 407] on button "Start" at bounding box center [295, 406] width 46 height 24
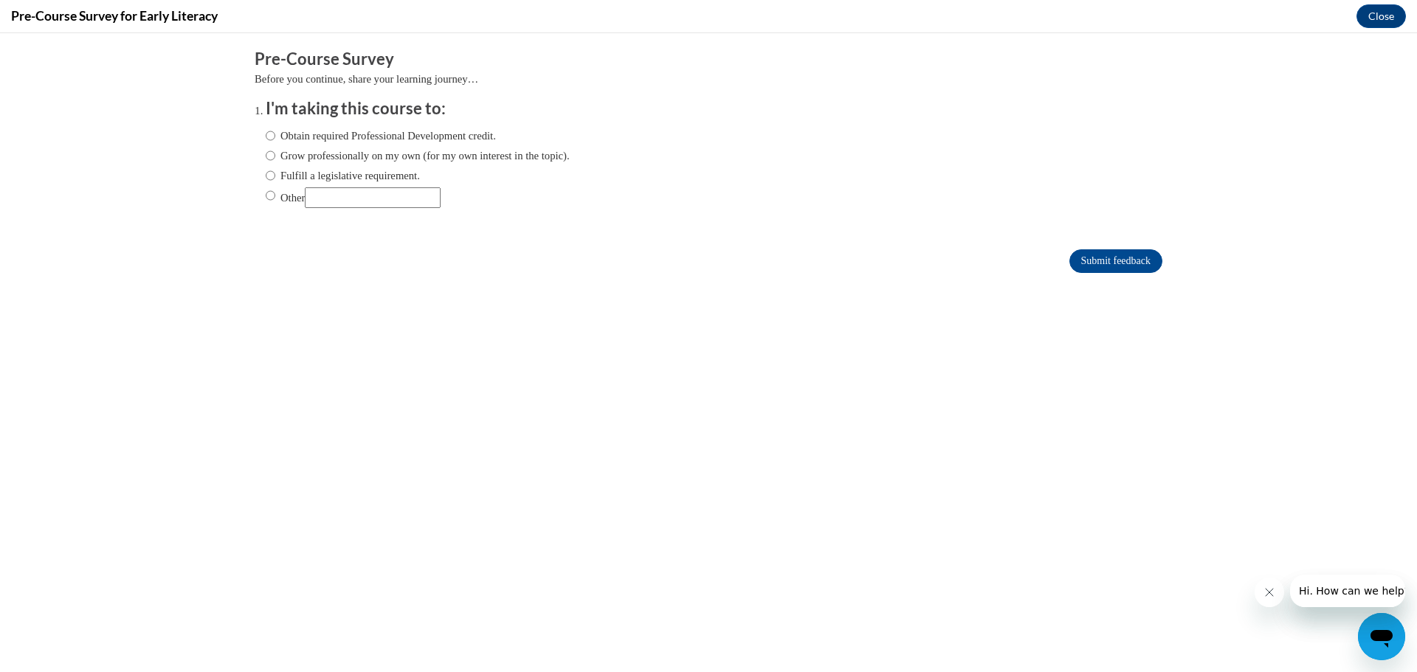
scroll to position [0, 0]
click at [266, 136] on input "Obtain required Professional Development credit." at bounding box center [271, 136] width 10 height 16
radio input "true"
click at [1094, 261] on input "Submit feedback" at bounding box center [1115, 261] width 93 height 24
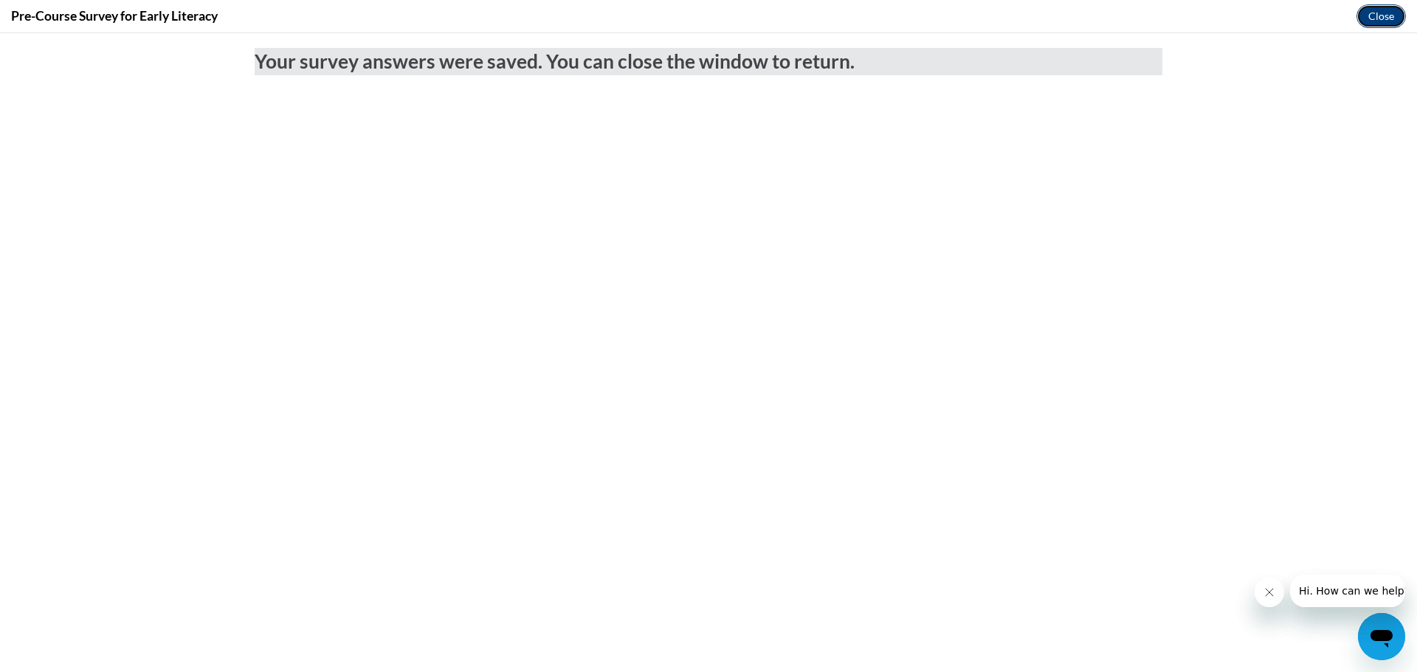
click at [1379, 21] on button "Close" at bounding box center [1380, 16] width 49 height 24
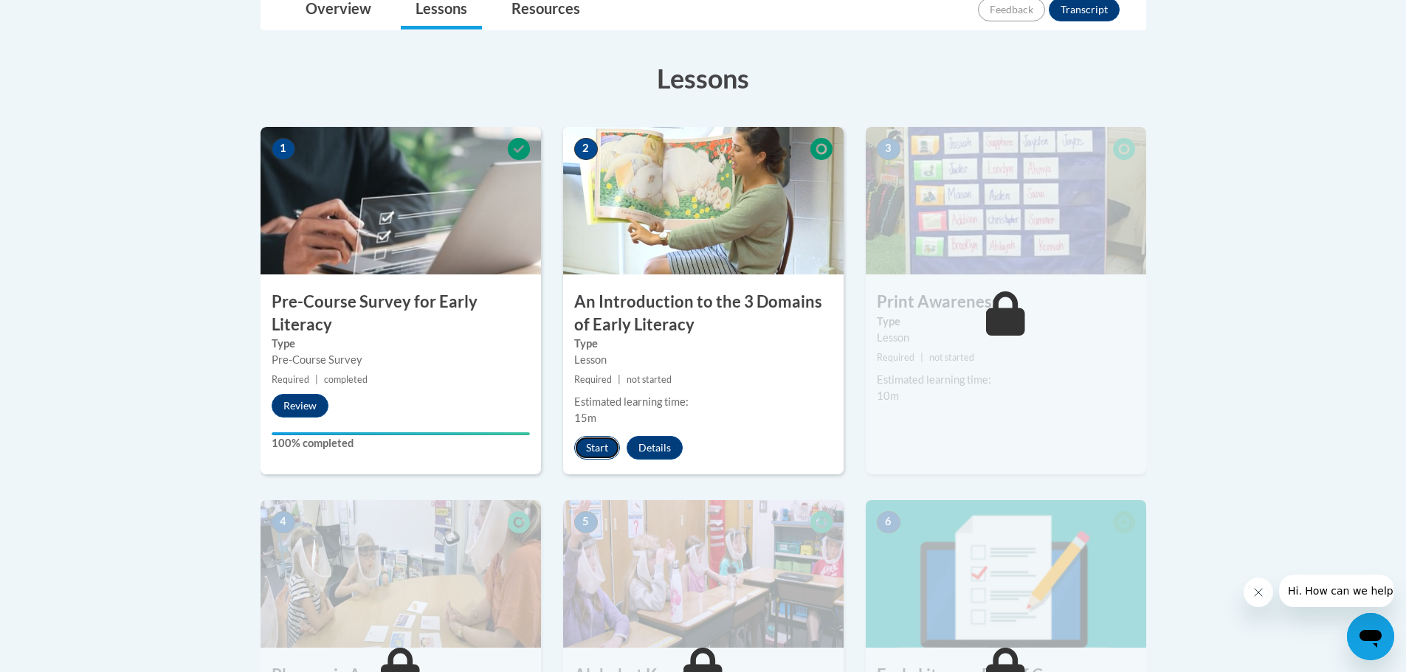
click at [587, 446] on button "Start" at bounding box center [597, 448] width 46 height 24
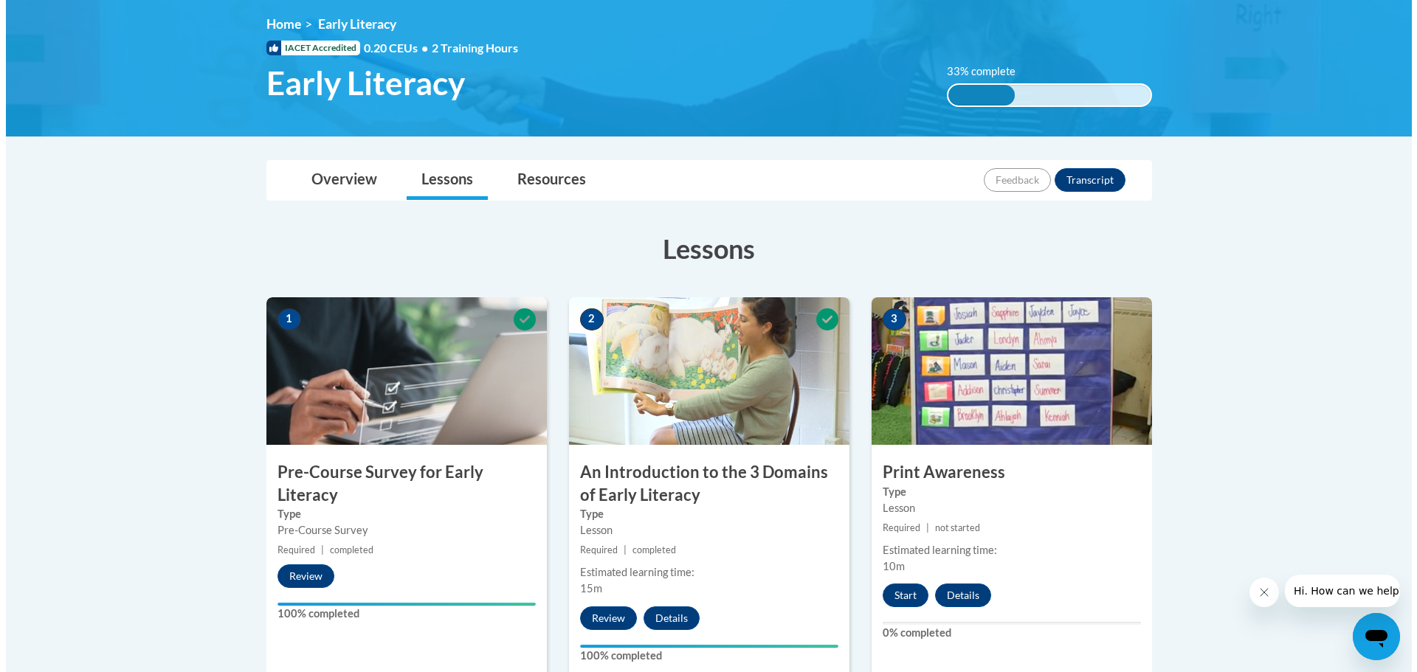
scroll to position [221, 0]
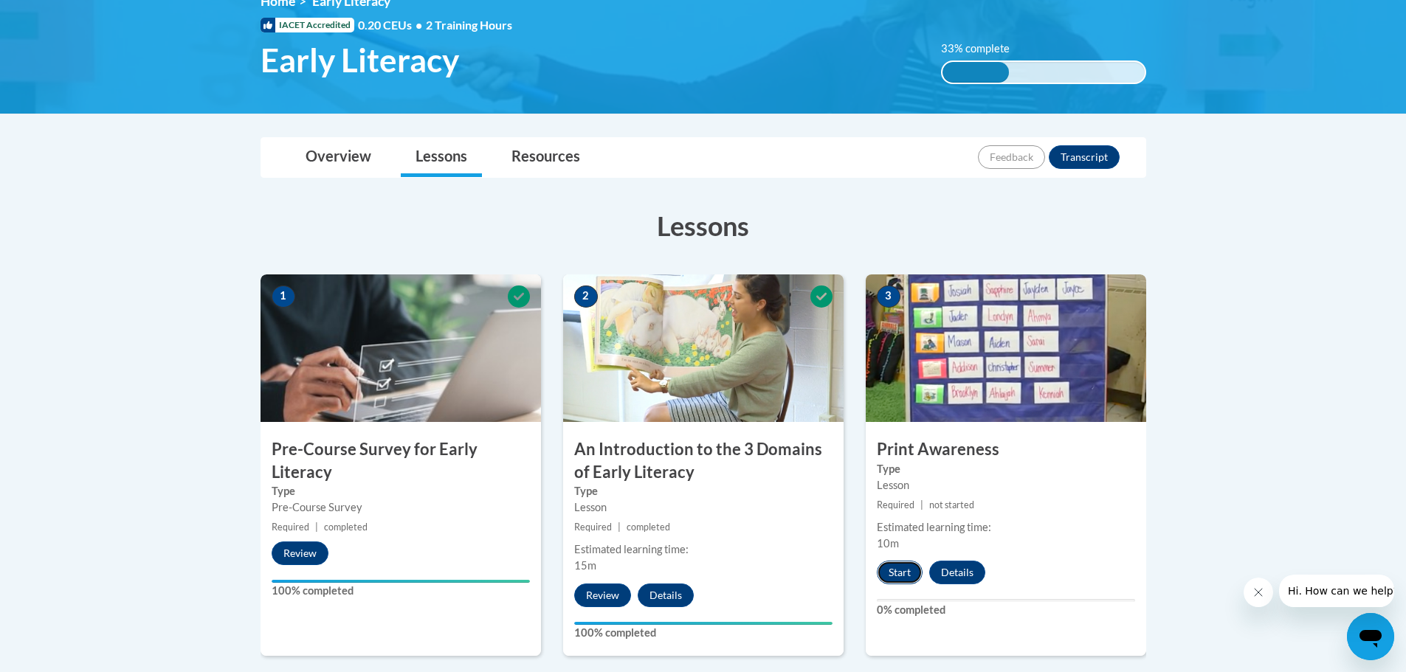
click at [897, 571] on button "Start" at bounding box center [900, 573] width 46 height 24
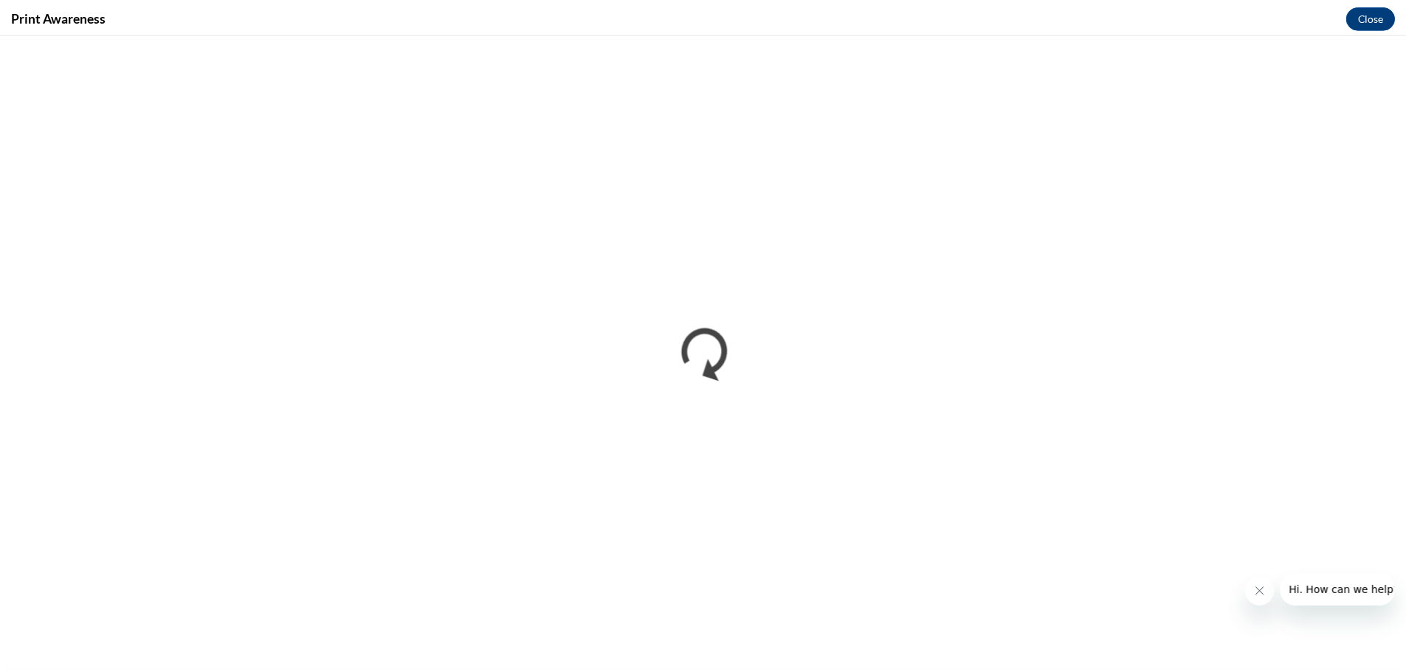
scroll to position [0, 0]
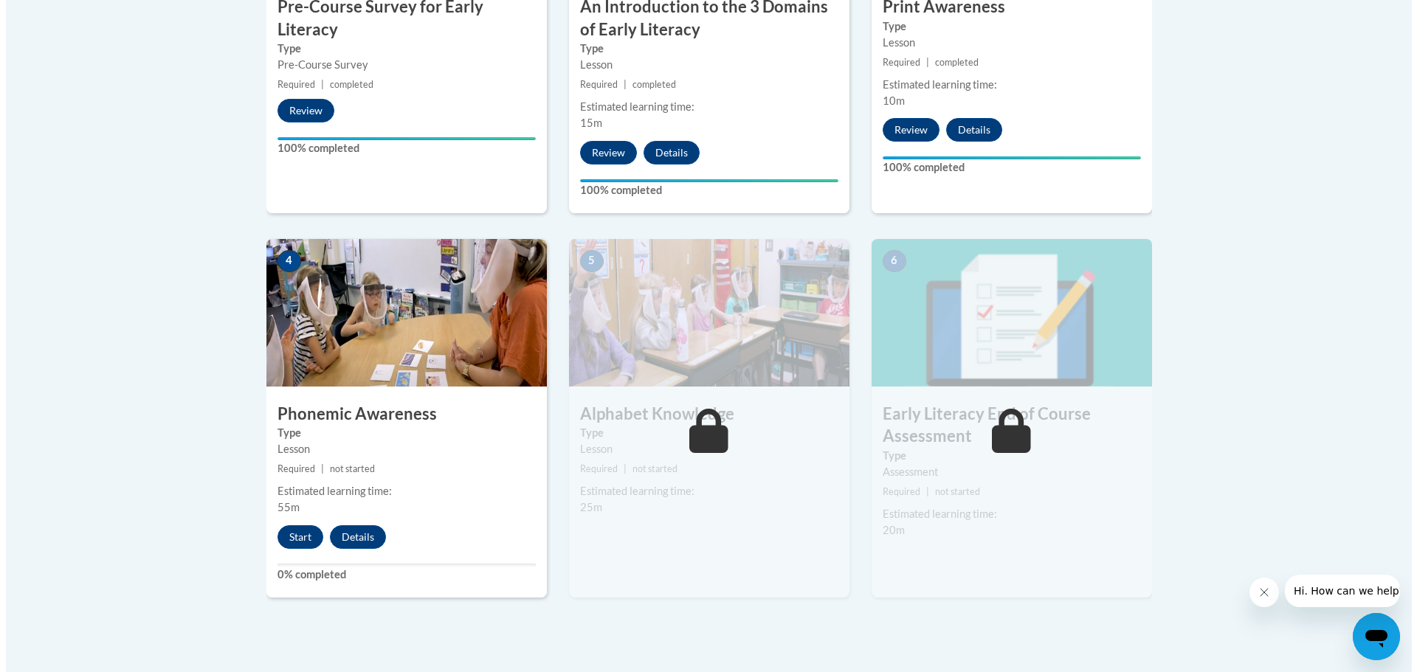
scroll to position [590, 0]
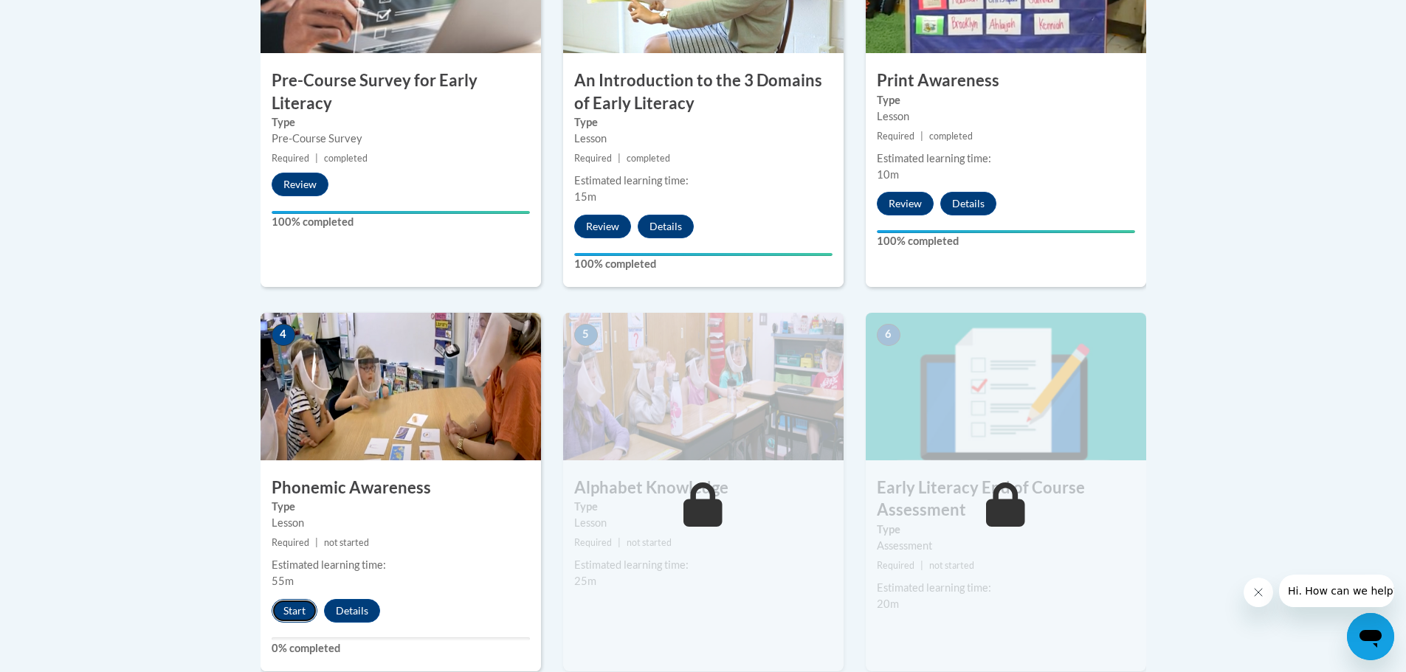
click at [288, 612] on button "Start" at bounding box center [295, 611] width 46 height 24
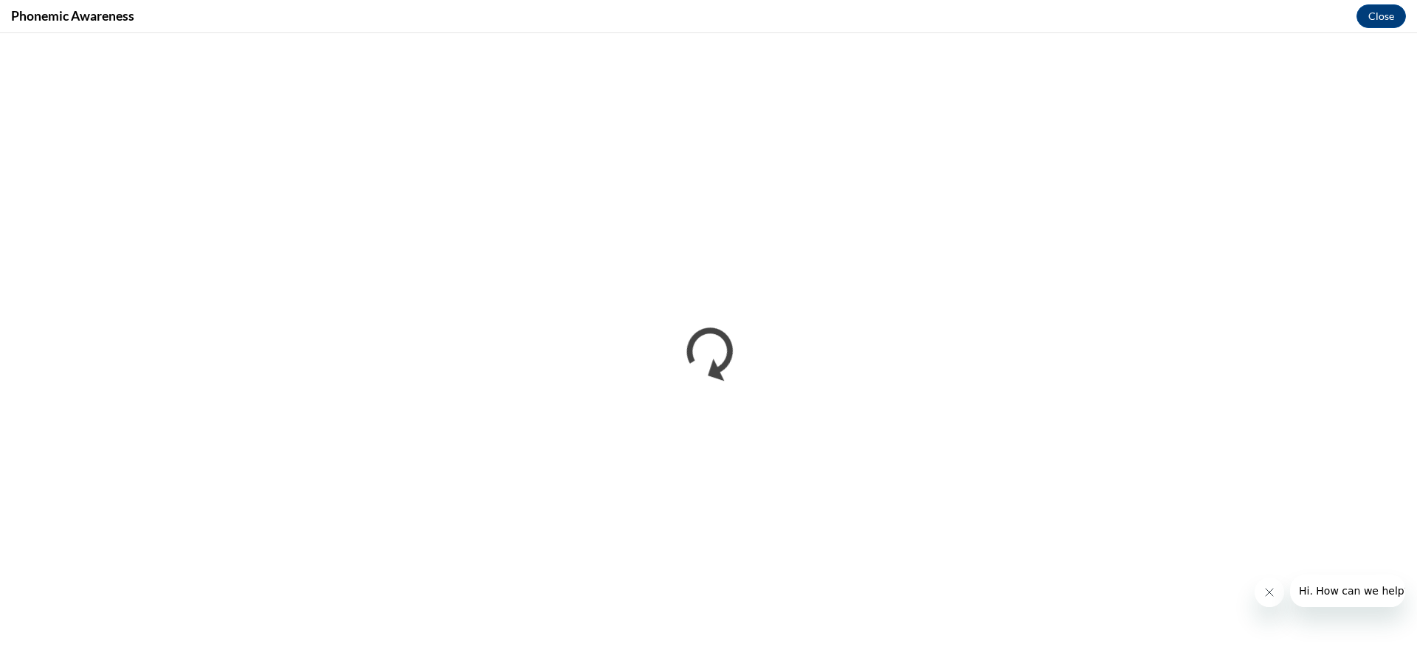
scroll to position [0, 0]
